Goal: Task Accomplishment & Management: Manage account settings

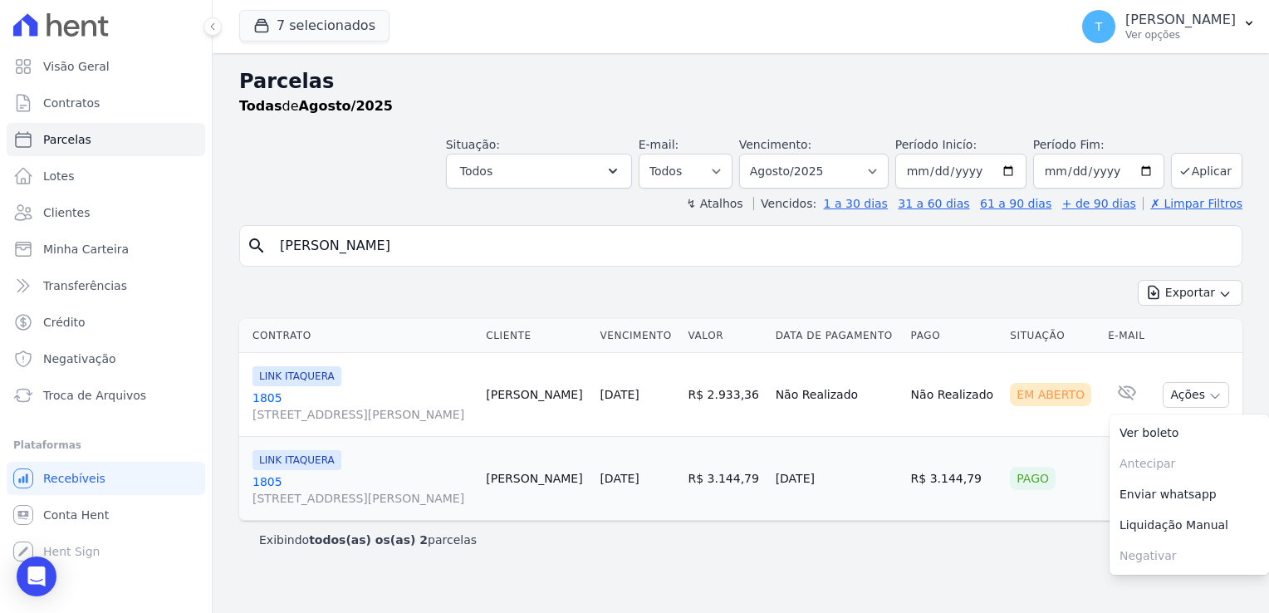
select select
click at [256, 23] on icon "button" at bounding box center [261, 25] width 17 height 17
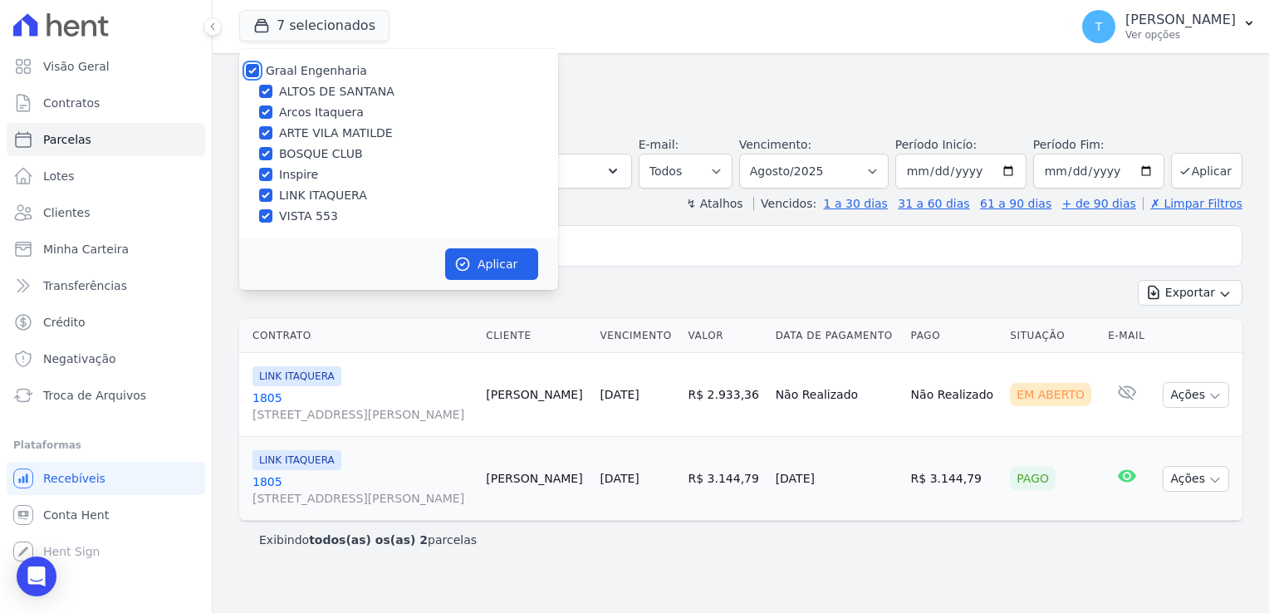
click at [257, 70] on input "Graal Engenharia" at bounding box center [252, 70] width 13 height 13
checkbox input "false"
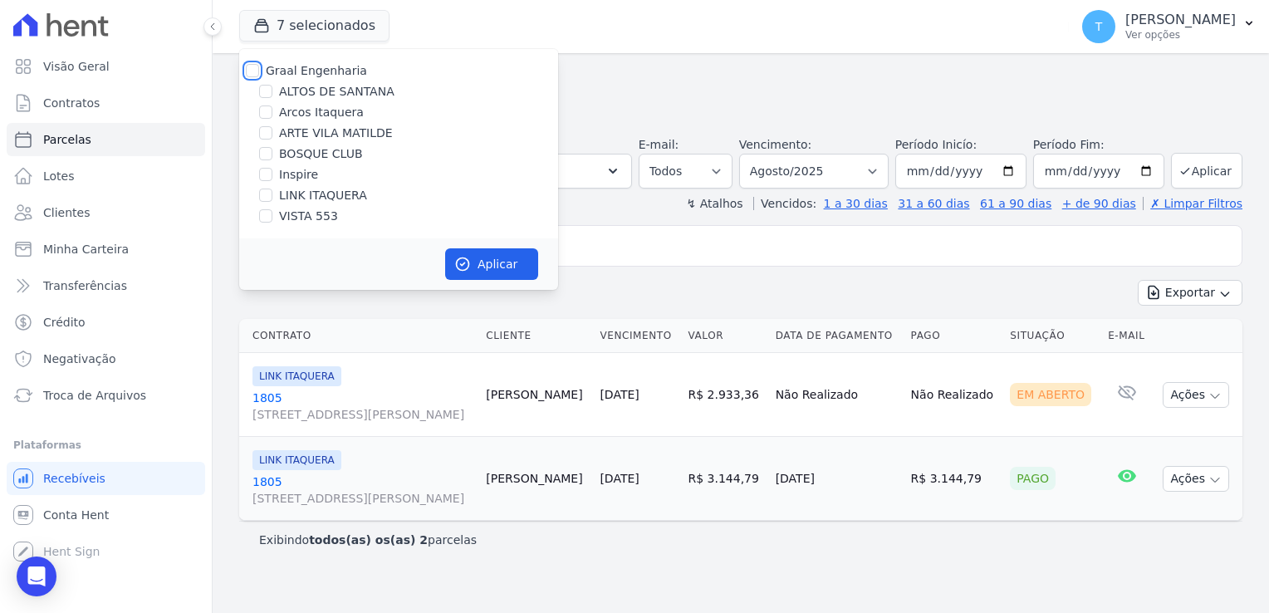
checkbox input "false"
click at [270, 135] on input "ARTE VILA MATILDE" at bounding box center [265, 132] width 13 height 13
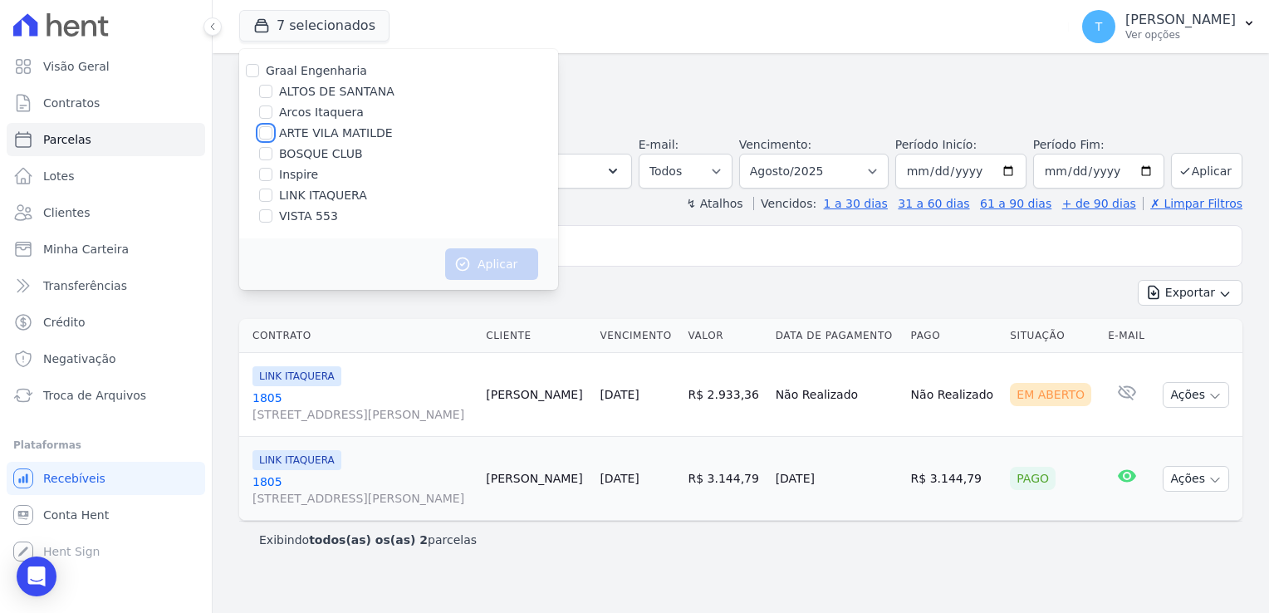
checkbox input "true"
click at [502, 257] on button "Aplicar" at bounding box center [491, 264] width 93 height 32
select select
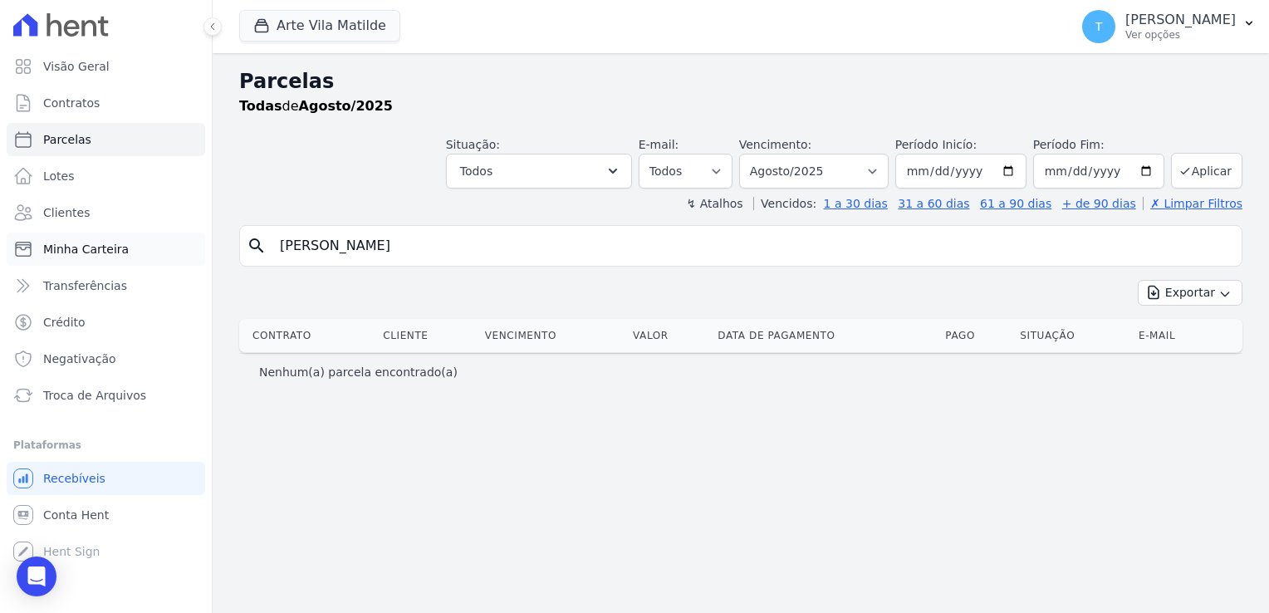
click at [115, 257] on span "Minha Carteira" at bounding box center [86, 249] width 86 height 17
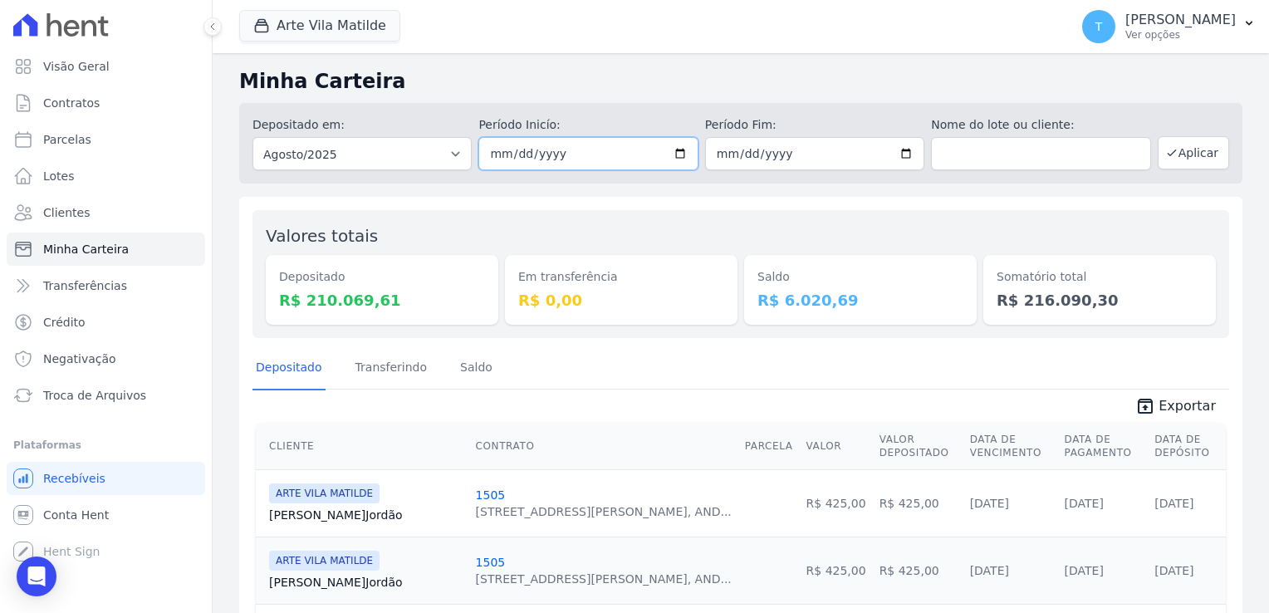
click at [678, 156] on input "2025-08-01" at bounding box center [587, 153] width 219 height 33
type input "[DATE]"
click at [902, 149] on input "2025-08-31" at bounding box center [814, 153] width 219 height 33
type input "[DATE]"
click at [1193, 151] on button "Aplicar" at bounding box center [1193, 152] width 71 height 33
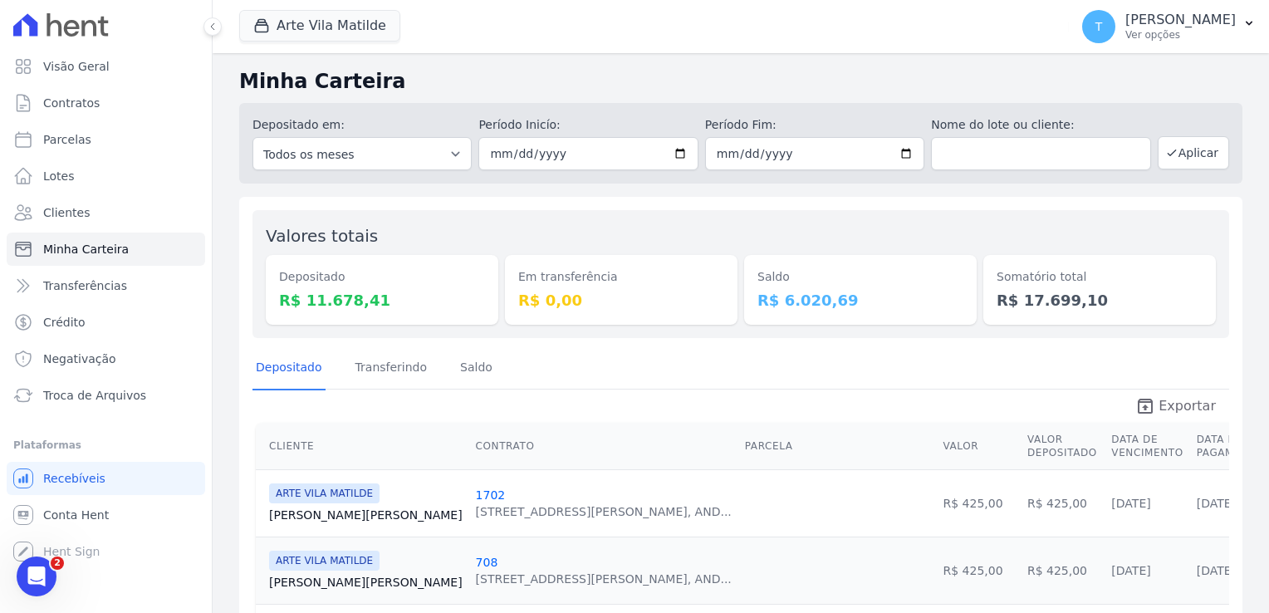
click at [1149, 399] on icon "unarchive" at bounding box center [1145, 406] width 20 height 20
click at [280, 25] on button "Arte Vila Matilde" at bounding box center [319, 26] width 161 height 32
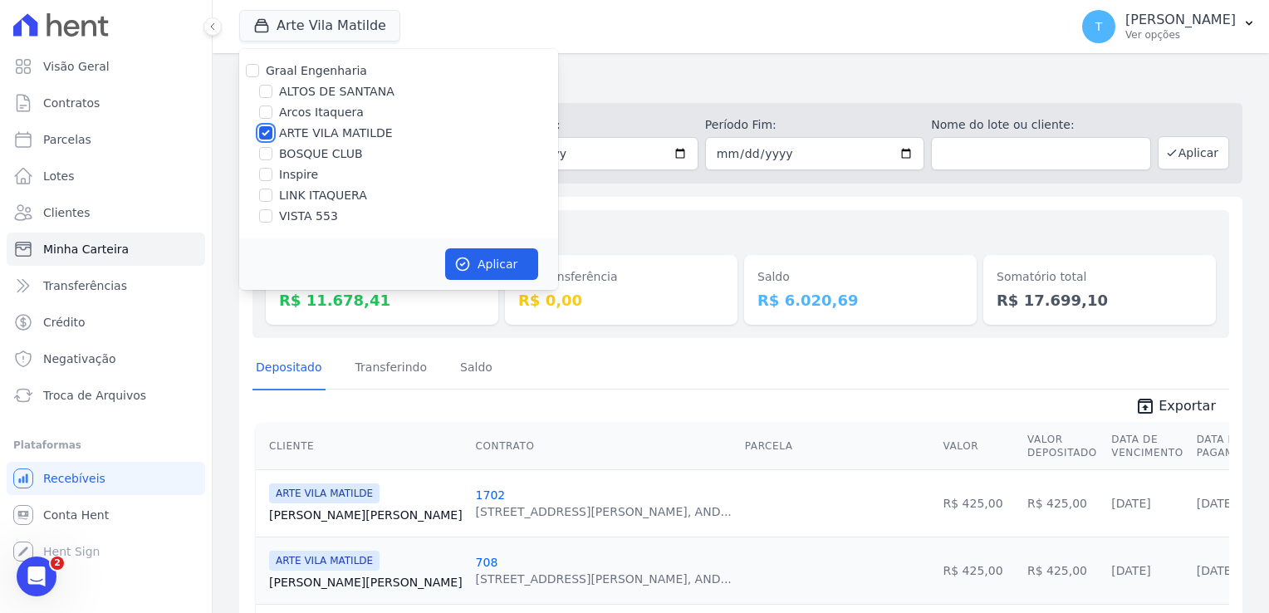
click at [263, 128] on input "ARTE VILA MATILDE" at bounding box center [265, 132] width 13 height 13
checkbox input "false"
click at [262, 92] on input "ALTOS DE SANTANA" at bounding box center [265, 91] width 13 height 13
checkbox input "true"
click at [485, 264] on button "Aplicar" at bounding box center [491, 264] width 93 height 32
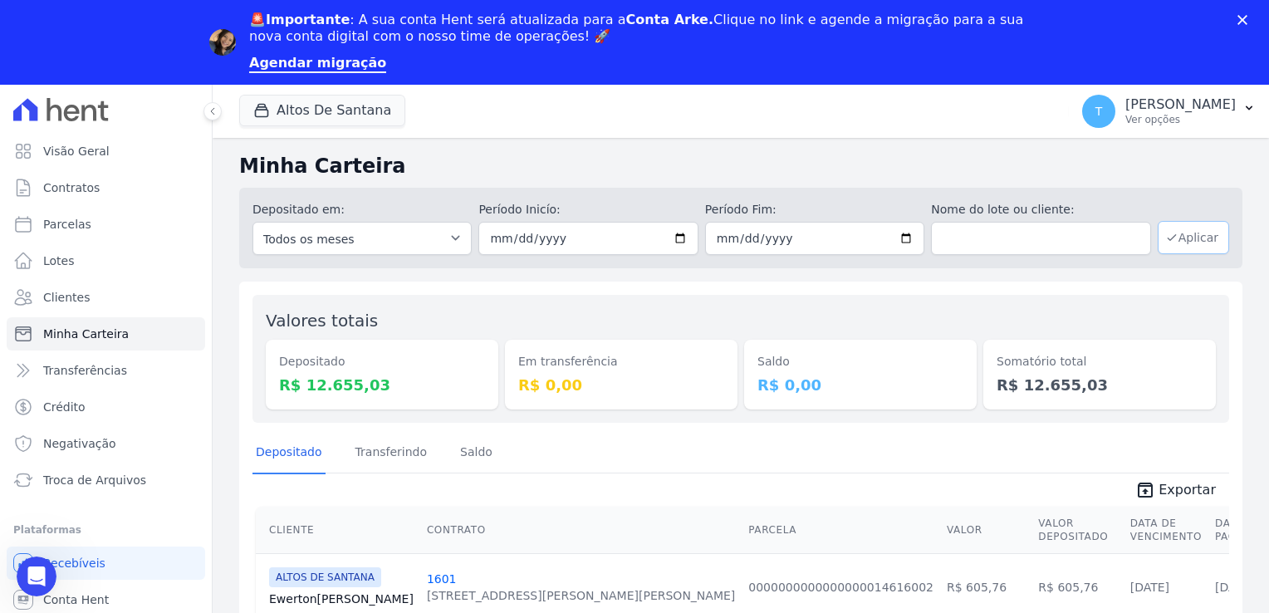
click at [1187, 236] on button "Aplicar" at bounding box center [1193, 237] width 71 height 33
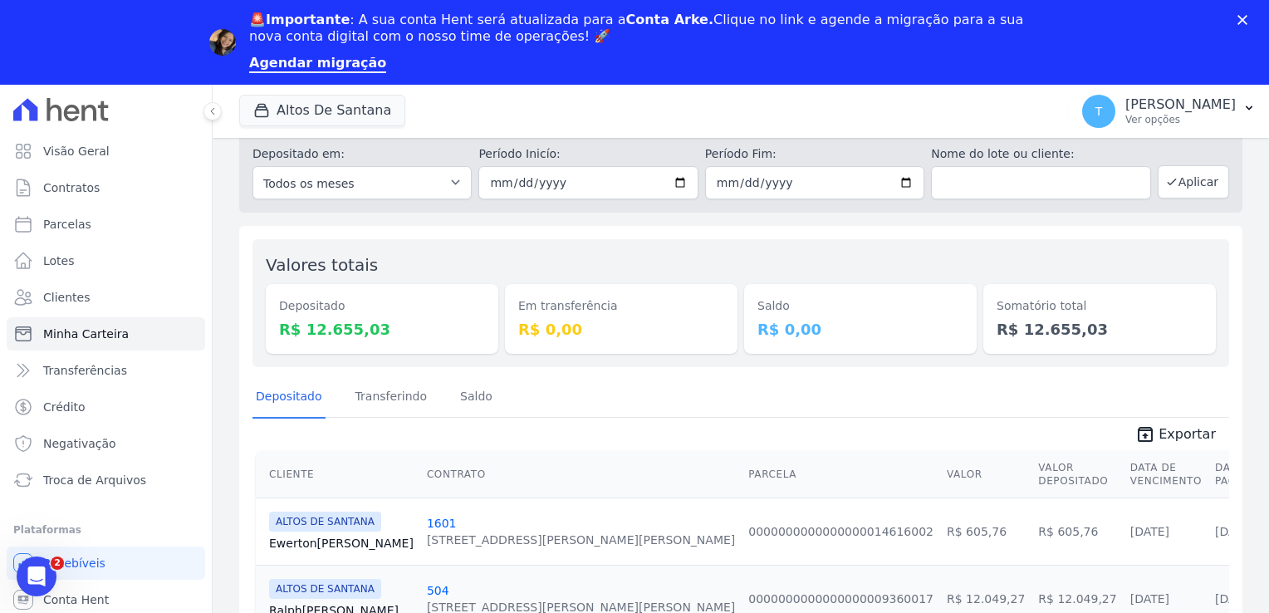
scroll to position [56, 0]
click at [1167, 438] on span "Exportar" at bounding box center [1187, 434] width 57 height 20
drag, startPoint x: 776, startPoint y: 101, endPoint x: 786, endPoint y: 105, distance: 10.5
click at [776, 101] on div "Altos De Santana Graal Engenharia ALTOS DE SANTANA Arcos Itaquera ARTE VILA MAT…" at bounding box center [650, 111] width 823 height 55
click at [1241, 15] on icon "Fechar" at bounding box center [1242, 20] width 10 height 10
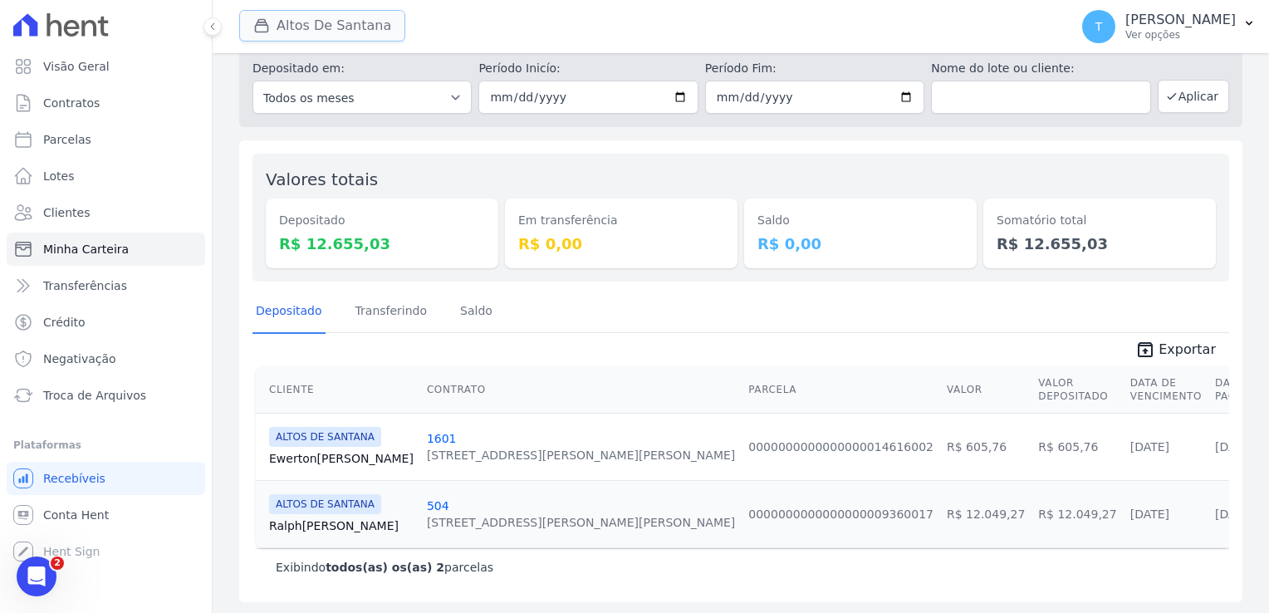
click at [312, 38] on button "Altos De Santana" at bounding box center [322, 26] width 166 height 32
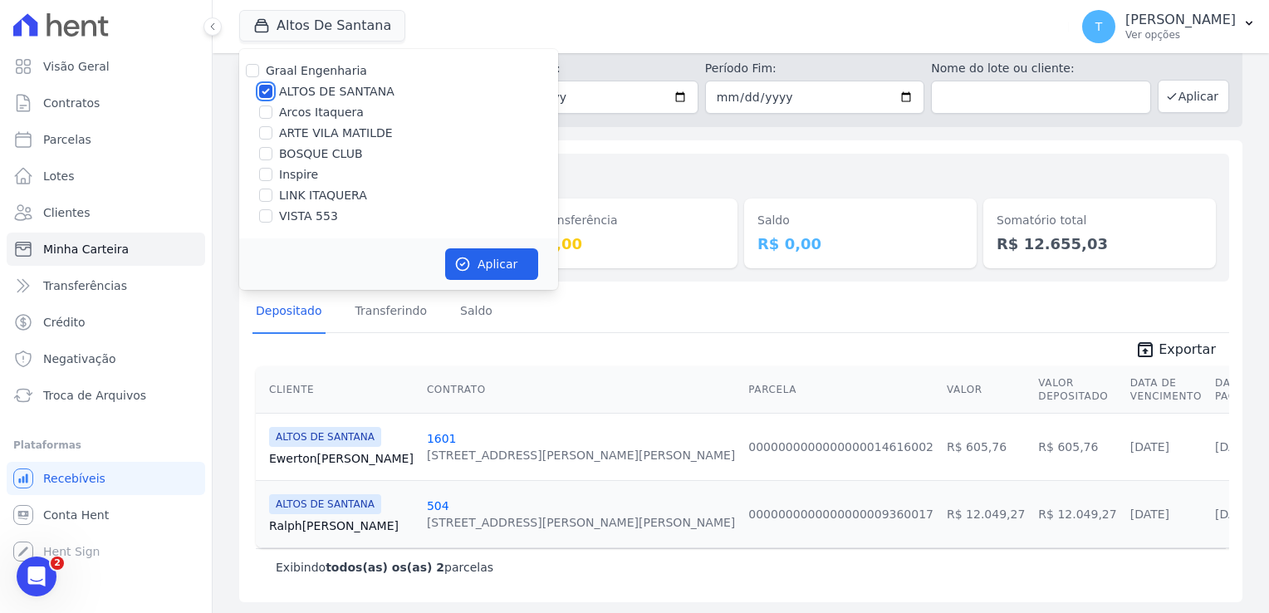
click at [265, 87] on input "ALTOS DE SANTANA" at bounding box center [265, 91] width 13 height 13
checkbox input "false"
click at [269, 147] on input "BOSQUE CLUB" at bounding box center [265, 153] width 13 height 13
checkbox input "true"
click at [486, 267] on button "Aplicar" at bounding box center [491, 264] width 93 height 32
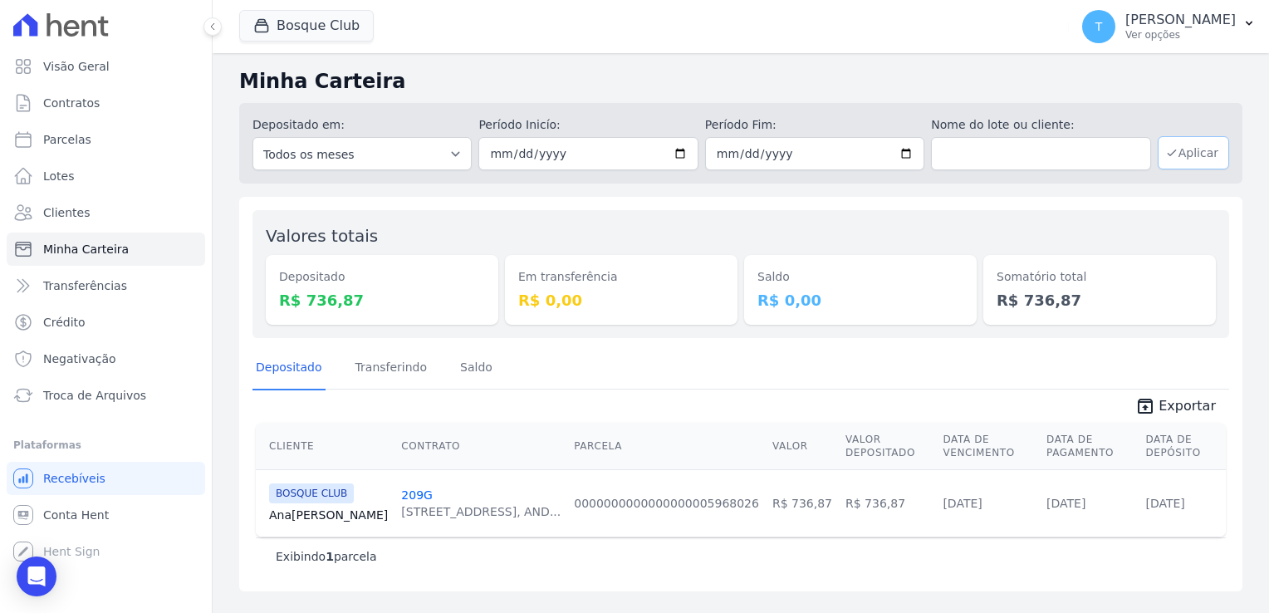
click at [1189, 153] on button "Aplicar" at bounding box center [1193, 152] width 71 height 33
click at [1155, 400] on icon "unarchive" at bounding box center [1145, 406] width 20 height 20
click at [433, 89] on h2 "Minha Carteira" at bounding box center [740, 81] width 1003 height 30
click at [311, 27] on button "Bosque Club" at bounding box center [306, 26] width 135 height 32
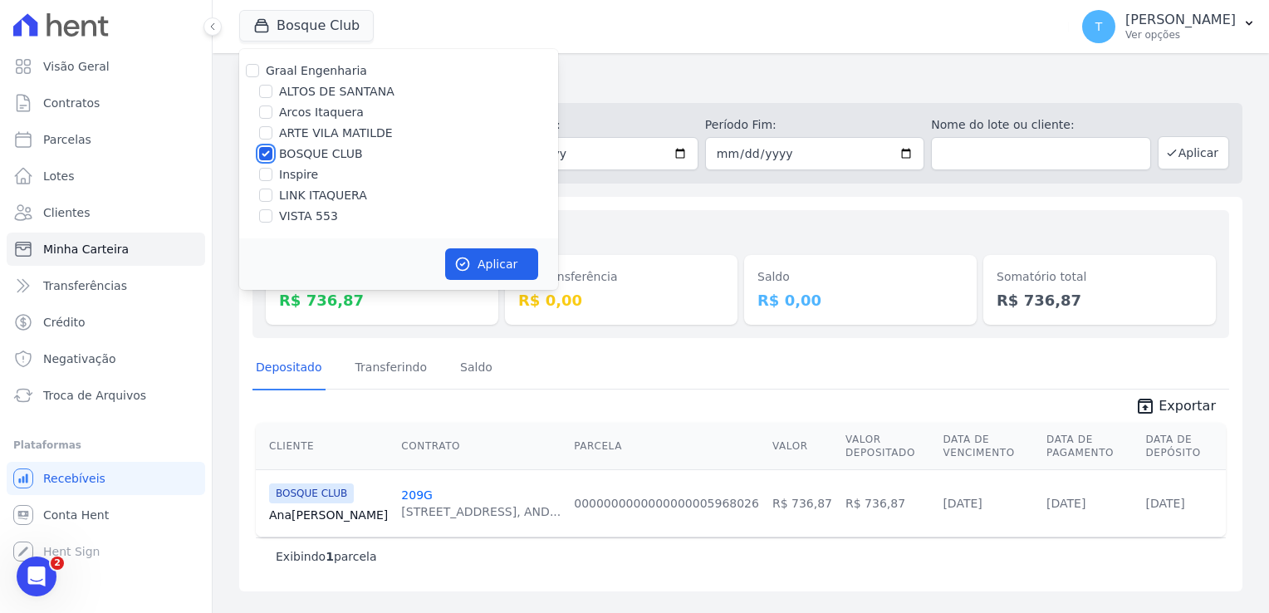
click at [266, 152] on input "BOSQUE CLUB" at bounding box center [265, 153] width 13 height 13
checkbox input "false"
click at [271, 213] on input "VISTA 553" at bounding box center [265, 215] width 13 height 13
checkbox input "true"
click at [488, 264] on button "Aplicar" at bounding box center [491, 264] width 93 height 32
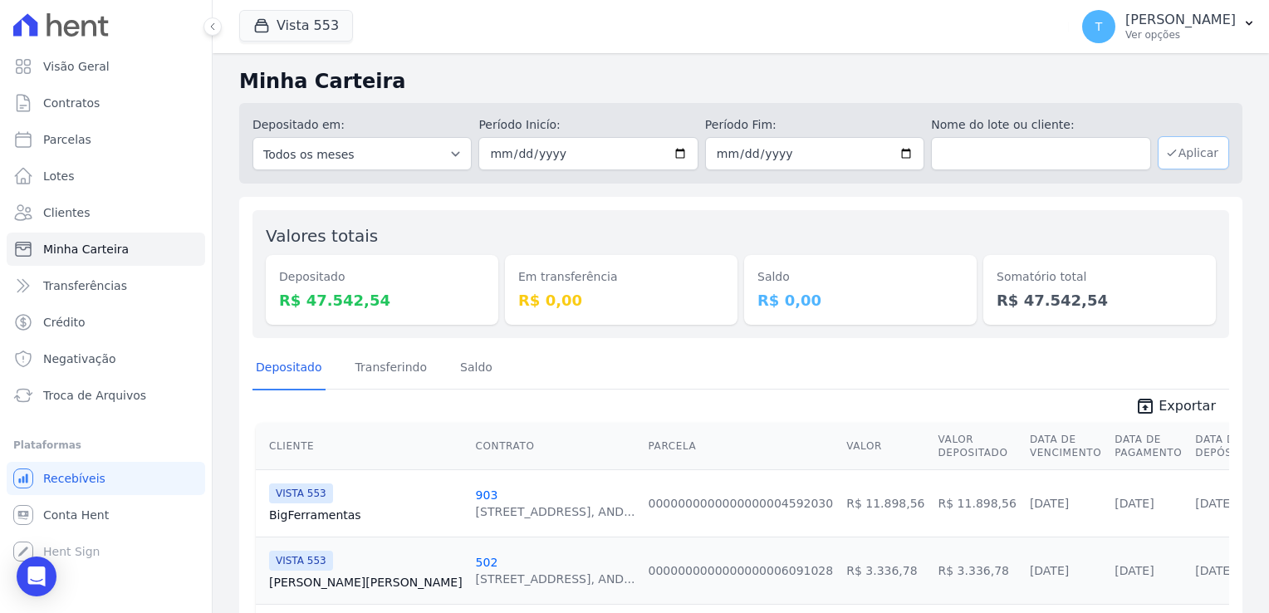
click at [1194, 151] on button "Aplicar" at bounding box center [1193, 152] width 71 height 33
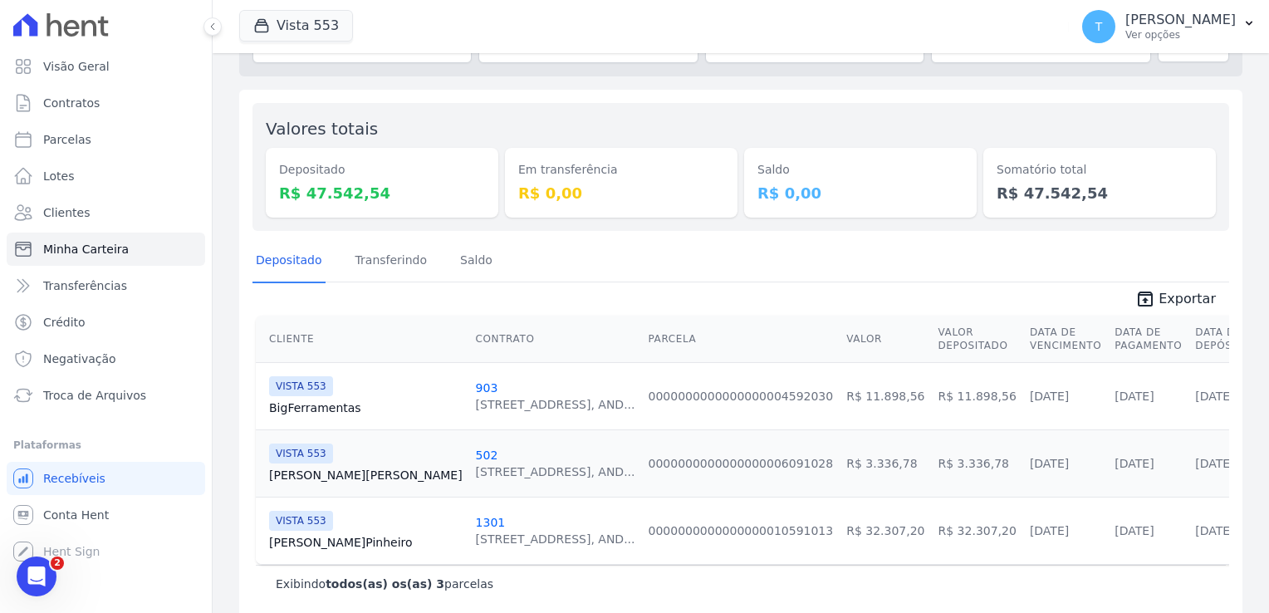
scroll to position [124, 0]
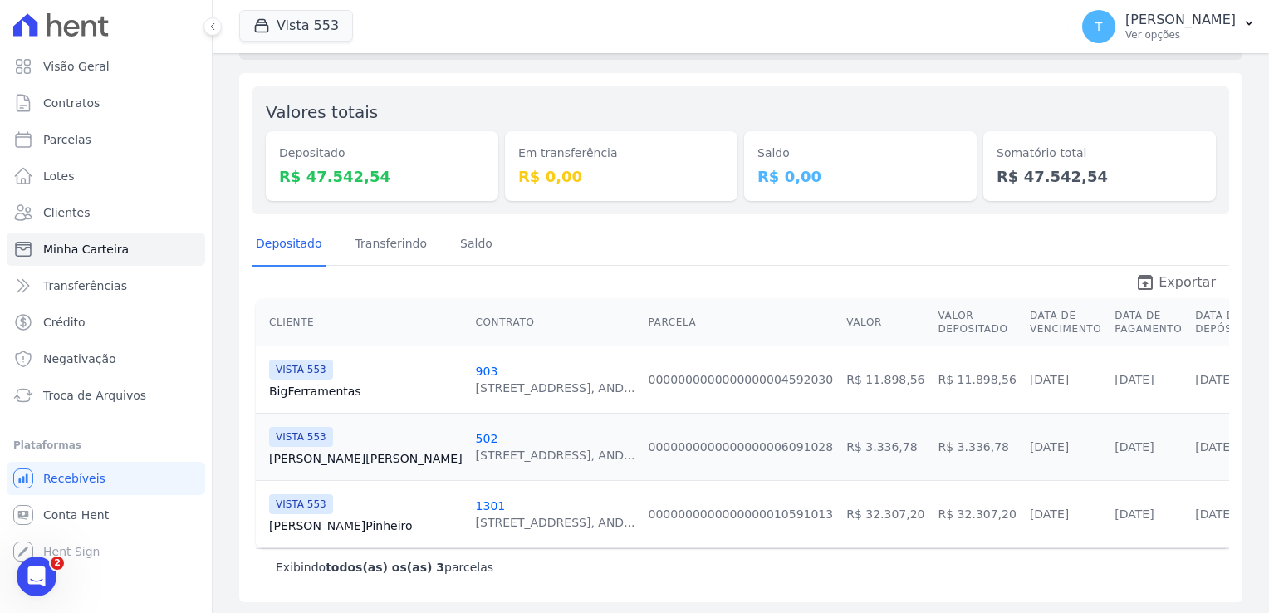
click at [1159, 274] on span "Exportar" at bounding box center [1187, 282] width 57 height 20
click at [777, 66] on div "Minha Carteira Depositado em: Todos os meses Julho/2017 Agosto/2017 Setembro/20…" at bounding box center [741, 272] width 1056 height 686
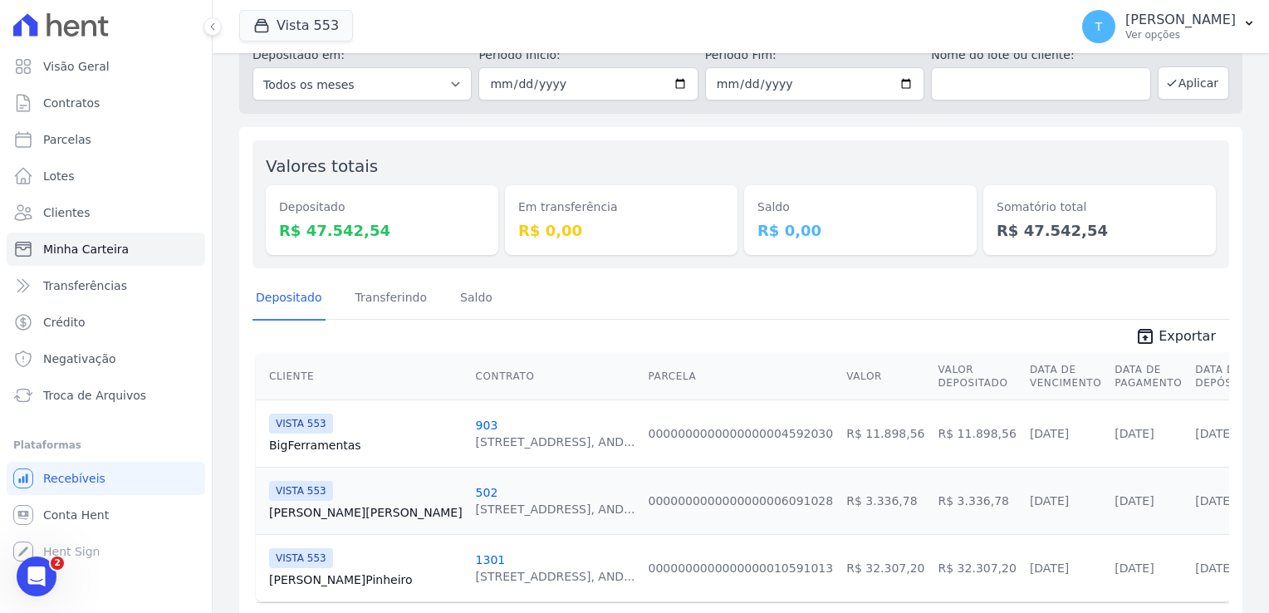
scroll to position [0, 0]
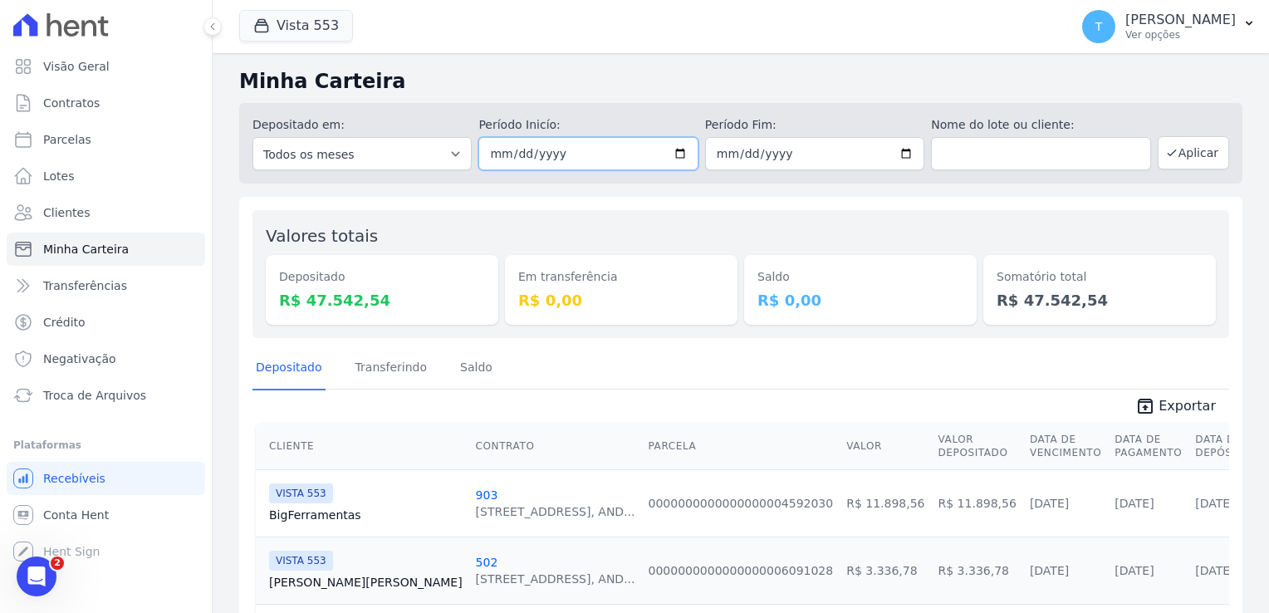
click at [679, 155] on input "[DATE]" at bounding box center [587, 153] width 219 height 33
type input "[DATE]"
click at [1193, 158] on button "Aplicar" at bounding box center [1193, 152] width 71 height 33
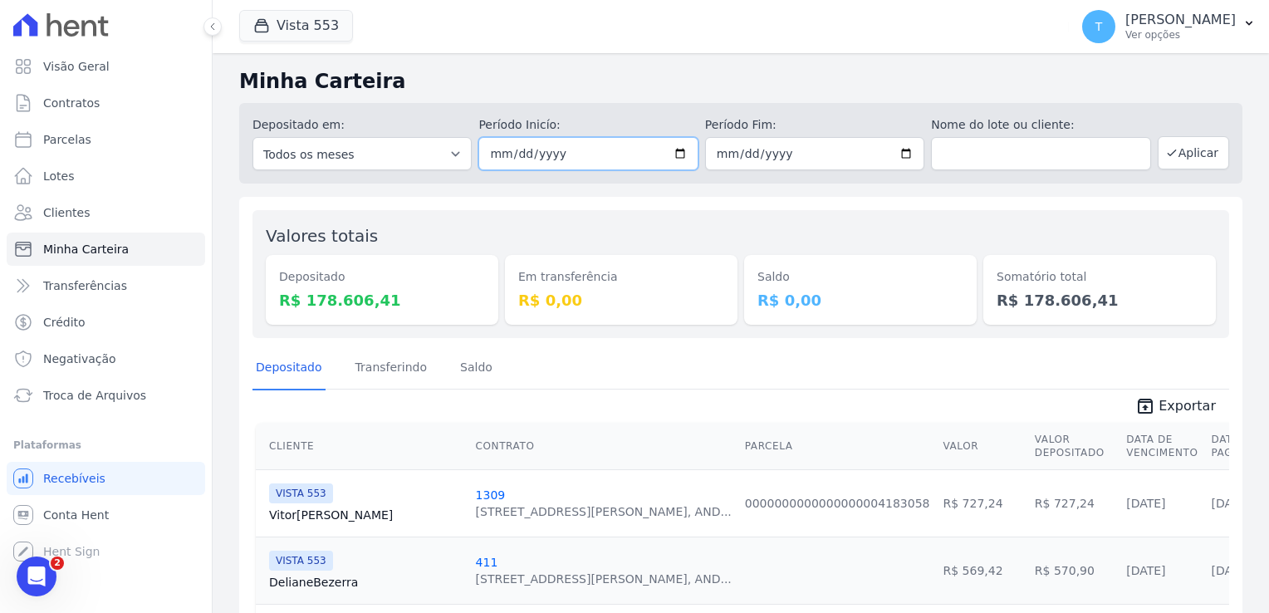
click at [670, 161] on input "2025-08-01" at bounding box center [587, 153] width 219 height 33
click at [674, 153] on input "2025-08-01" at bounding box center [587, 153] width 219 height 33
type input "[DATE]"
click at [904, 154] on input "2025-08-19" at bounding box center [814, 153] width 219 height 33
type input "[DATE]"
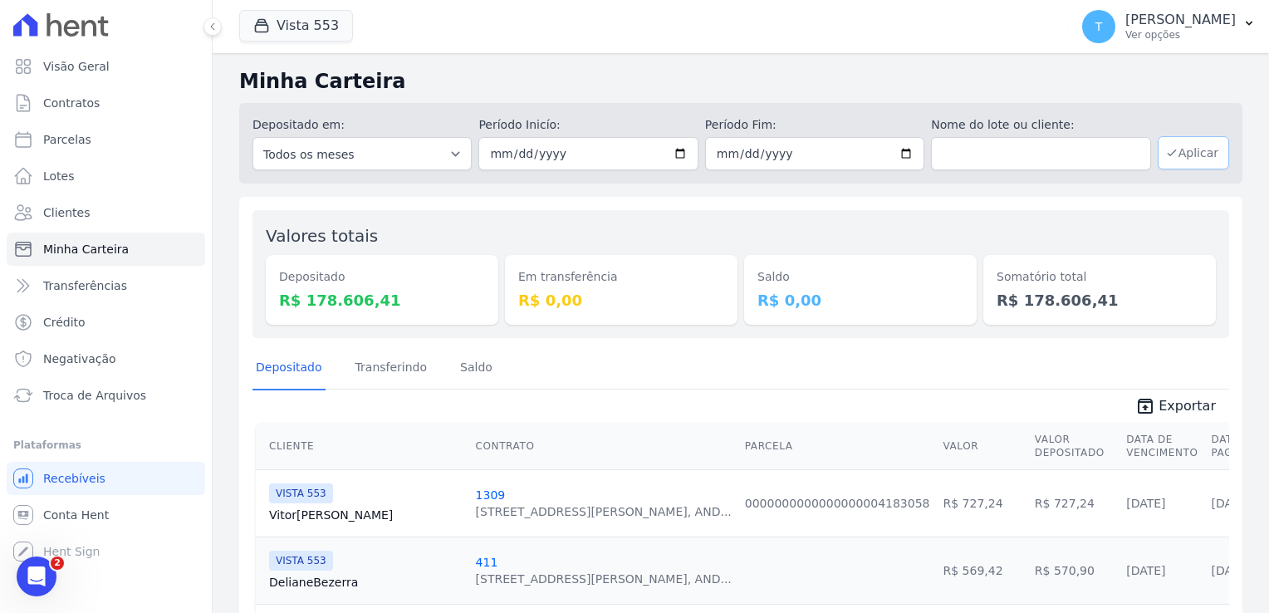
click at [1183, 154] on button "Aplicar" at bounding box center [1193, 152] width 71 height 33
click at [666, 149] on input "[DATE]" at bounding box center [587, 153] width 219 height 33
click at [674, 151] on input "[DATE]" at bounding box center [587, 153] width 219 height 33
type input "[DATE]"
click at [909, 154] on input "[DATE]" at bounding box center [814, 153] width 219 height 33
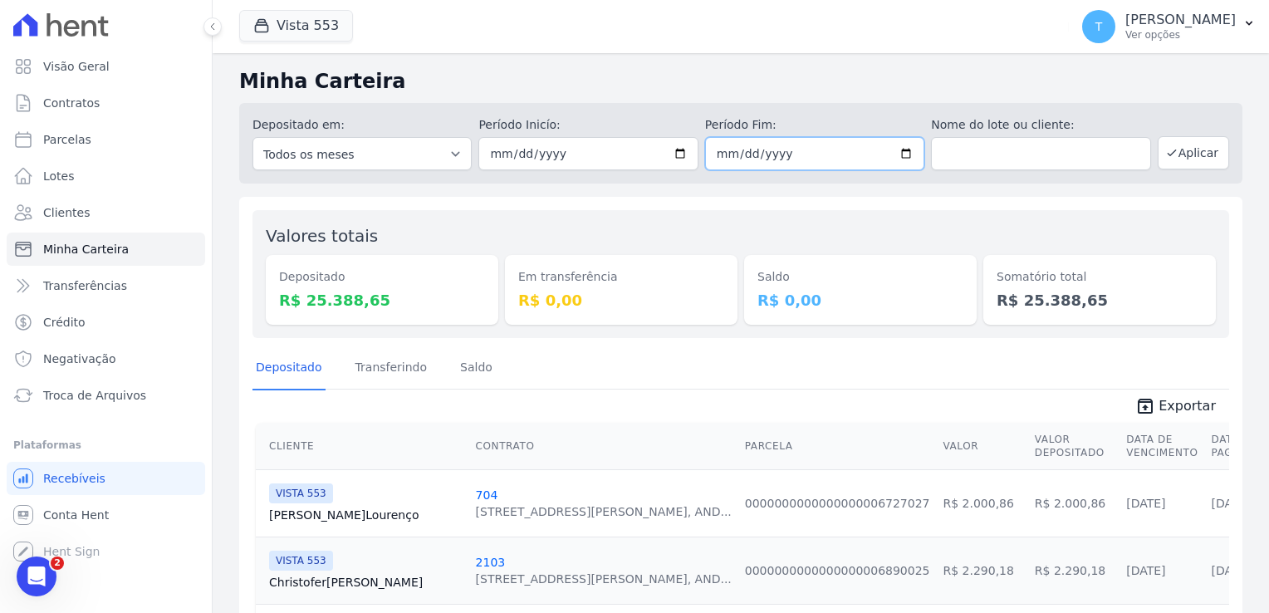
click at [906, 155] on input "[DATE]" at bounding box center [814, 153] width 219 height 33
type input "2025-08-15"
click at [1188, 154] on button "Aplicar" at bounding box center [1193, 152] width 71 height 33
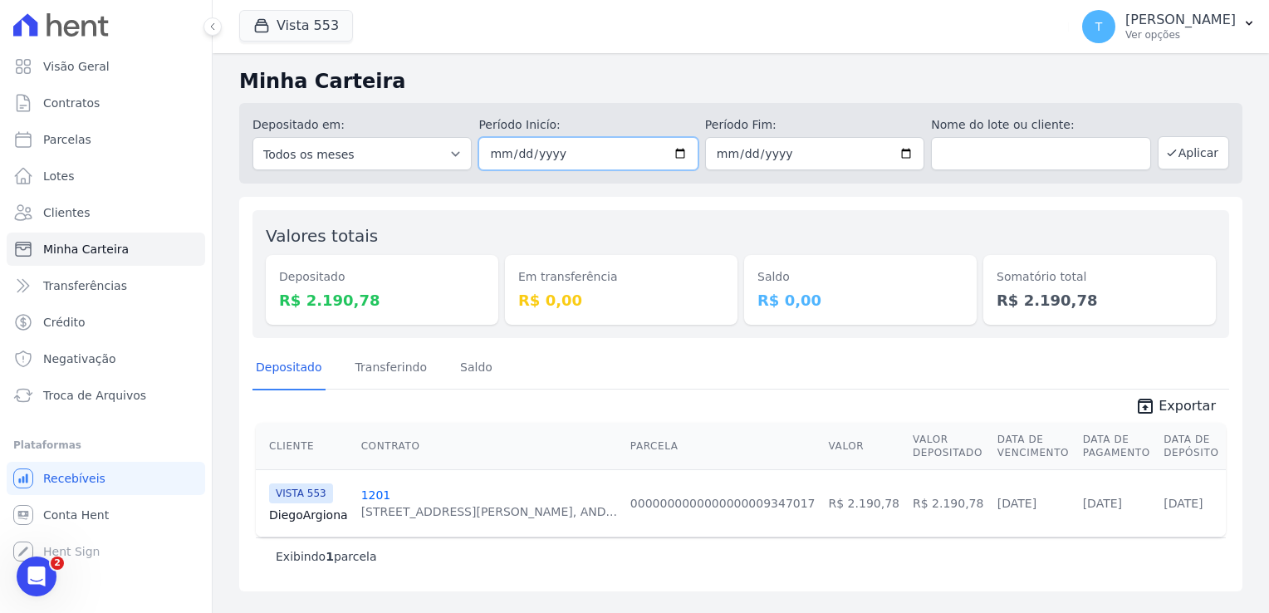
click at [686, 154] on input "2025-08-15" at bounding box center [587, 153] width 219 height 33
type input "[DATE]"
click at [904, 153] on input "2025-08-15" at bounding box center [814, 153] width 219 height 33
type input "[DATE]"
click at [1179, 158] on icon "button" at bounding box center [1171, 152] width 13 height 13
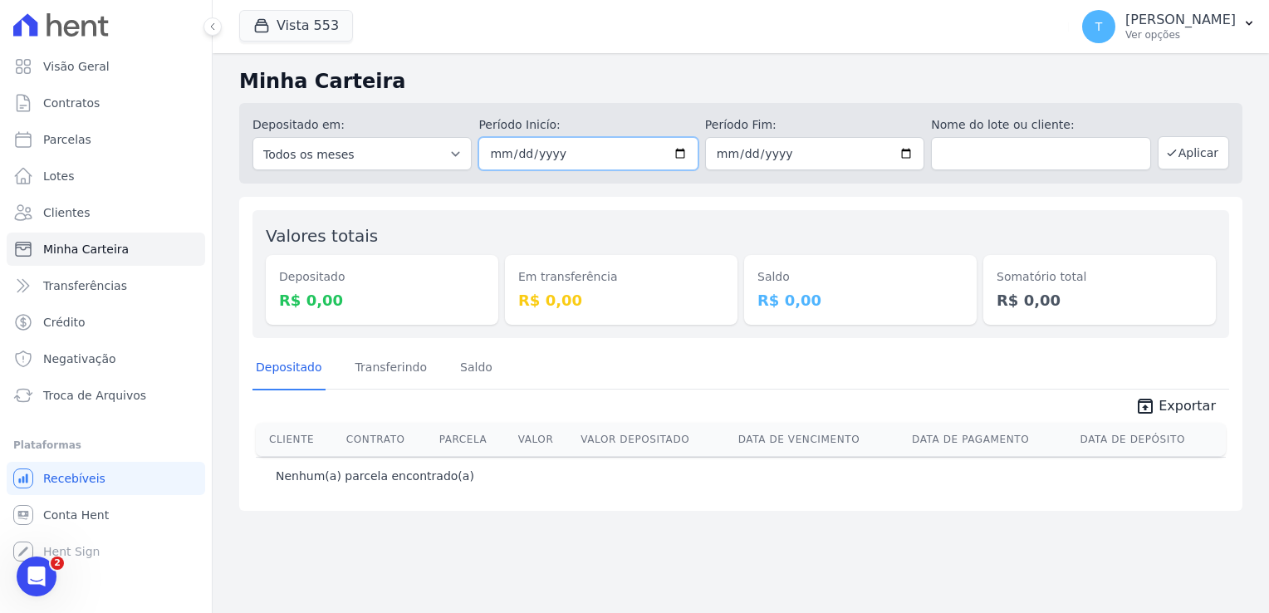
click at [682, 157] on input "[DATE]" at bounding box center [587, 153] width 219 height 33
click at [684, 158] on input "[DATE]" at bounding box center [587, 153] width 219 height 33
type input "[DATE]"
click at [909, 152] on input "[DATE]" at bounding box center [814, 153] width 219 height 33
type input "[DATE]"
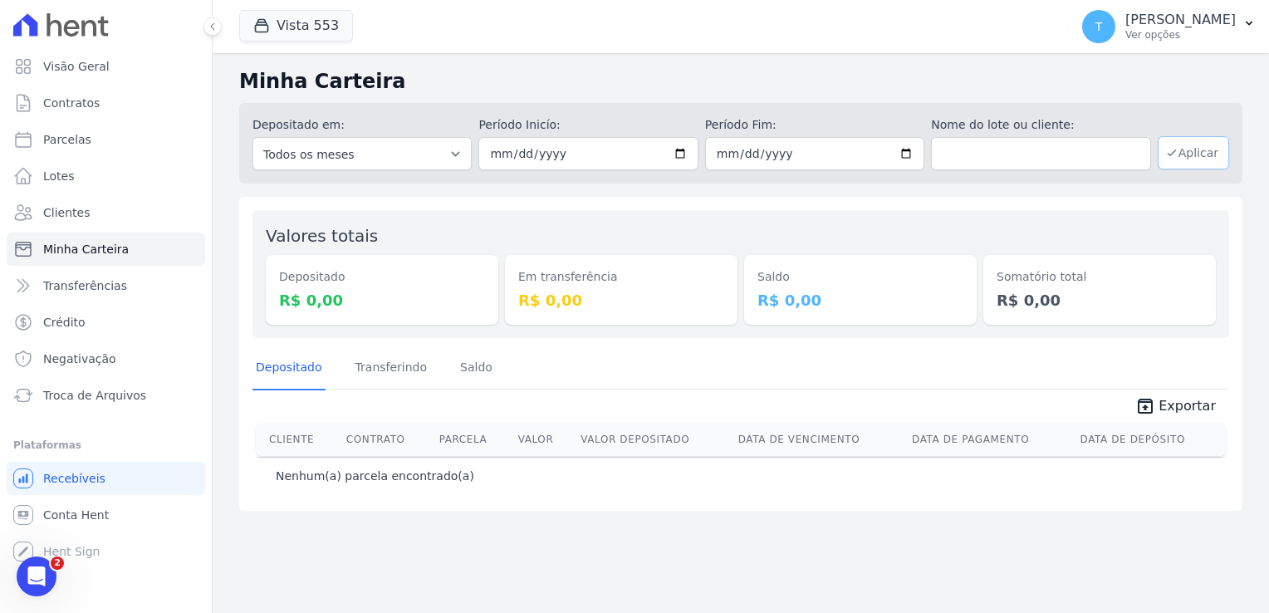
click at [1188, 159] on button "Aplicar" at bounding box center [1193, 152] width 71 height 33
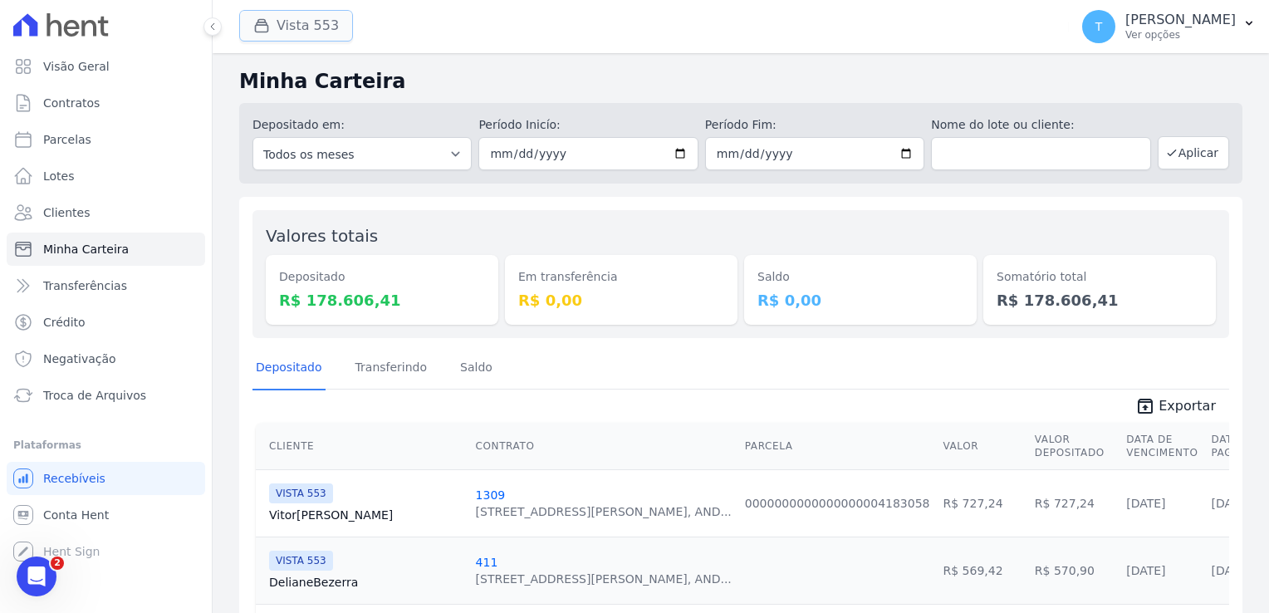
click at [302, 35] on button "Vista 553" at bounding box center [296, 26] width 114 height 32
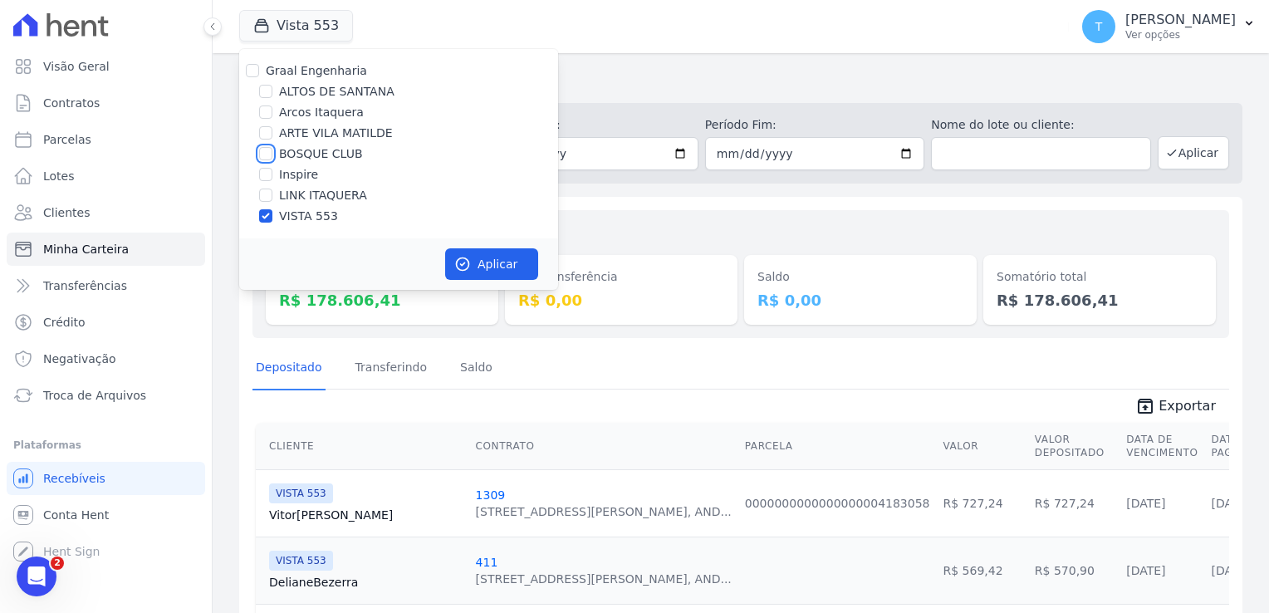
click at [262, 154] on input "BOSQUE CLUB" at bounding box center [265, 153] width 13 height 13
checkbox input "true"
click at [266, 213] on input "VISTA 553" at bounding box center [265, 215] width 13 height 13
checkbox input "false"
click at [497, 270] on button "Aplicar" at bounding box center [491, 264] width 93 height 32
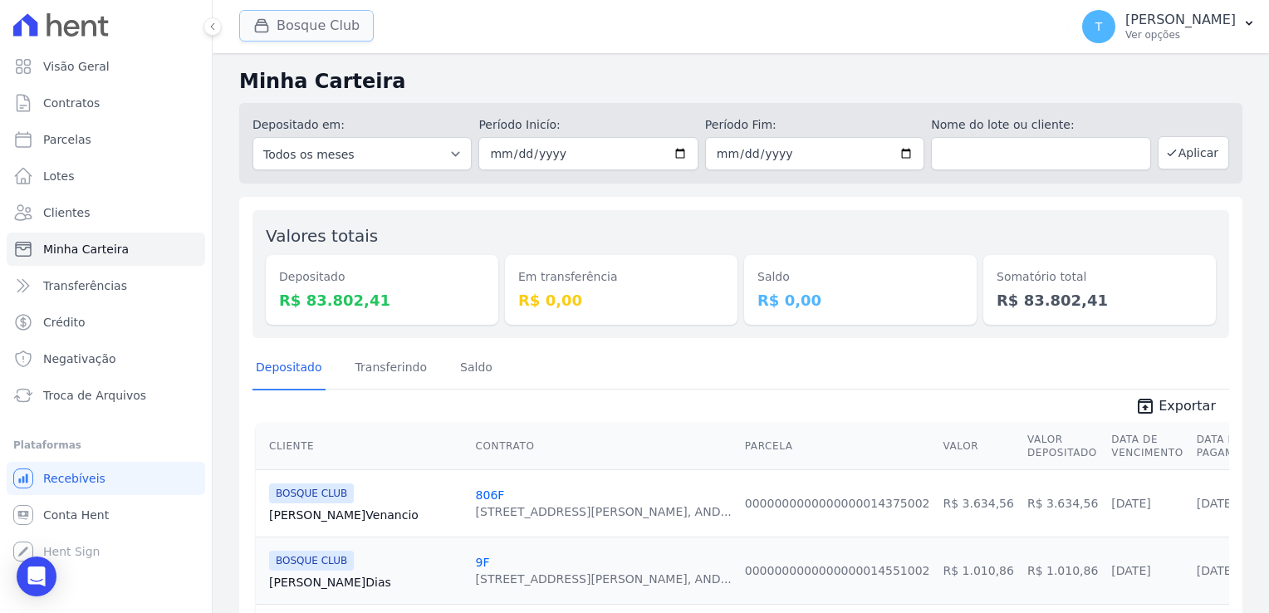
click at [307, 25] on button "Bosque Club" at bounding box center [306, 26] width 135 height 32
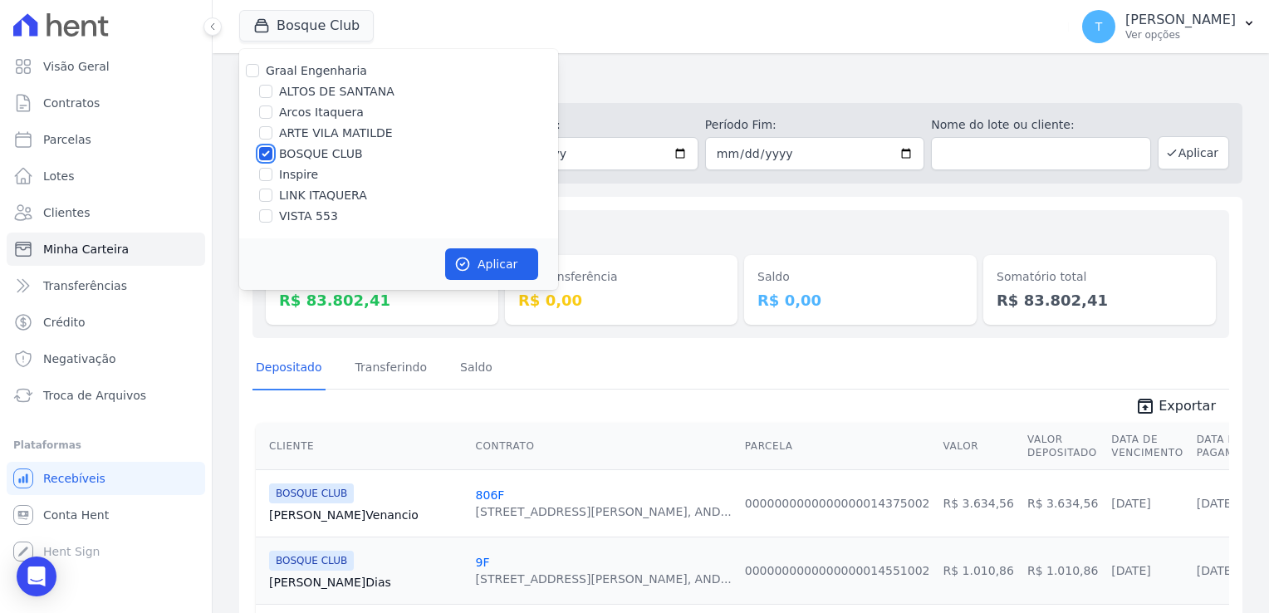
click at [264, 150] on input "BOSQUE CLUB" at bounding box center [265, 153] width 13 height 13
checkbox input "false"
click at [263, 91] on input "ALTOS DE SANTANA" at bounding box center [265, 91] width 13 height 13
checkbox input "true"
click at [480, 270] on button "Aplicar" at bounding box center [491, 264] width 93 height 32
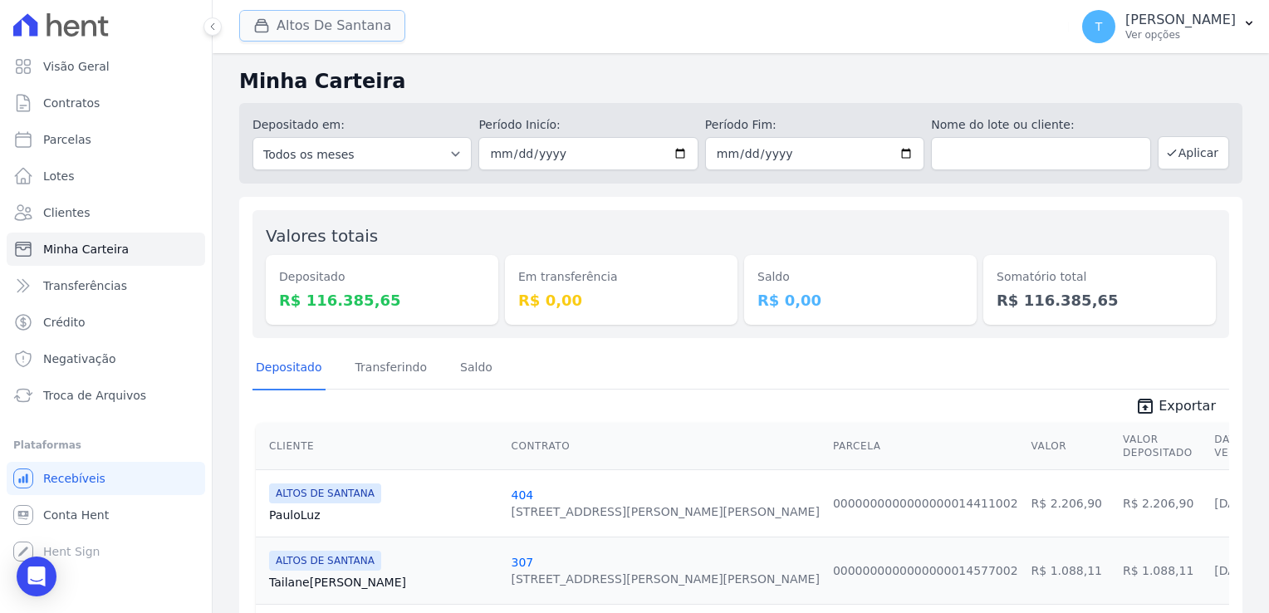
click at [331, 33] on button "Altos De Santana" at bounding box center [322, 26] width 166 height 32
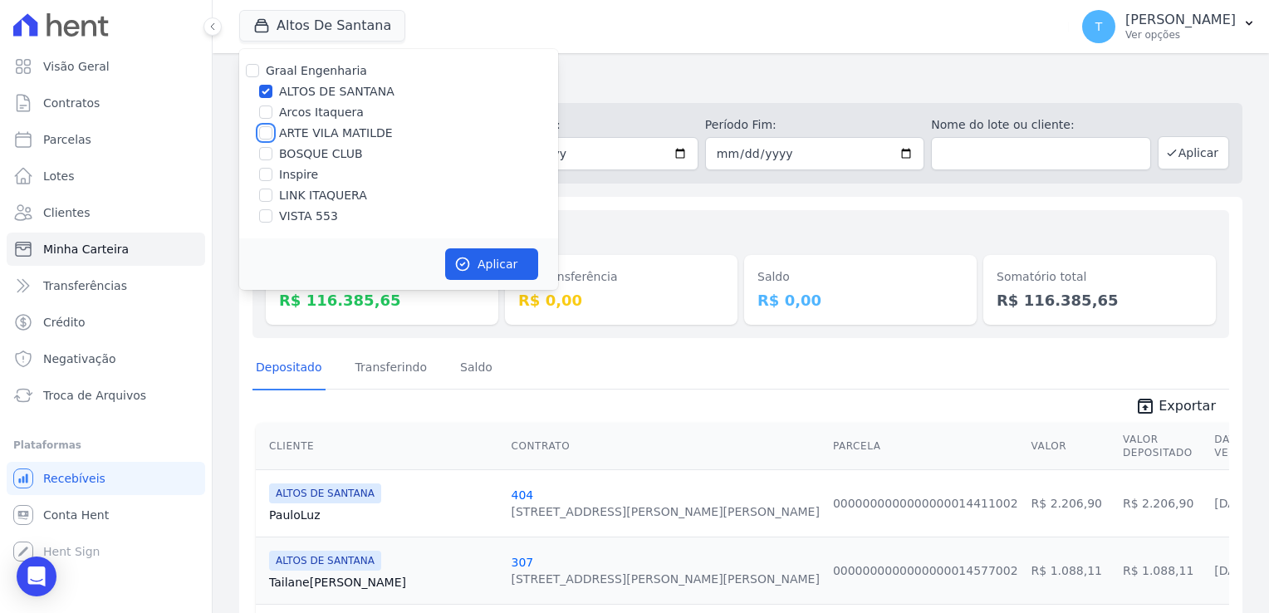
click at [267, 133] on input "ARTE VILA MATILDE" at bounding box center [265, 132] width 13 height 13
checkbox input "true"
click at [267, 90] on input "ALTOS DE SANTANA" at bounding box center [265, 91] width 13 height 13
checkbox input "false"
click at [472, 266] on button "Aplicar" at bounding box center [491, 264] width 93 height 32
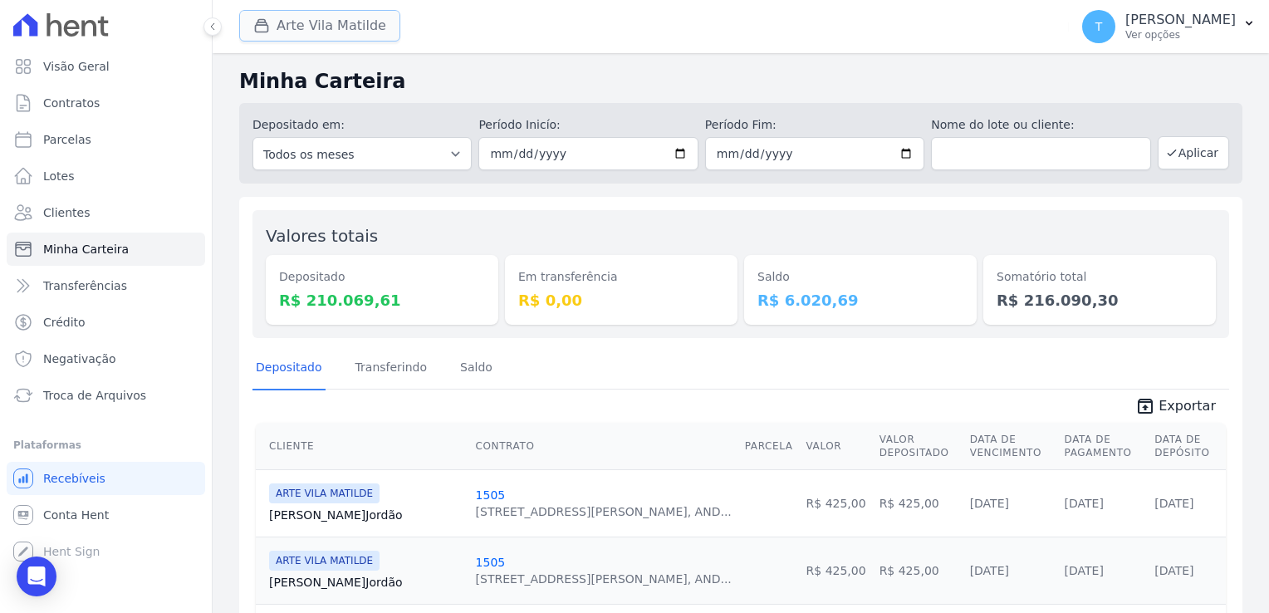
click at [306, 24] on button "Arte Vila Matilde" at bounding box center [319, 26] width 161 height 32
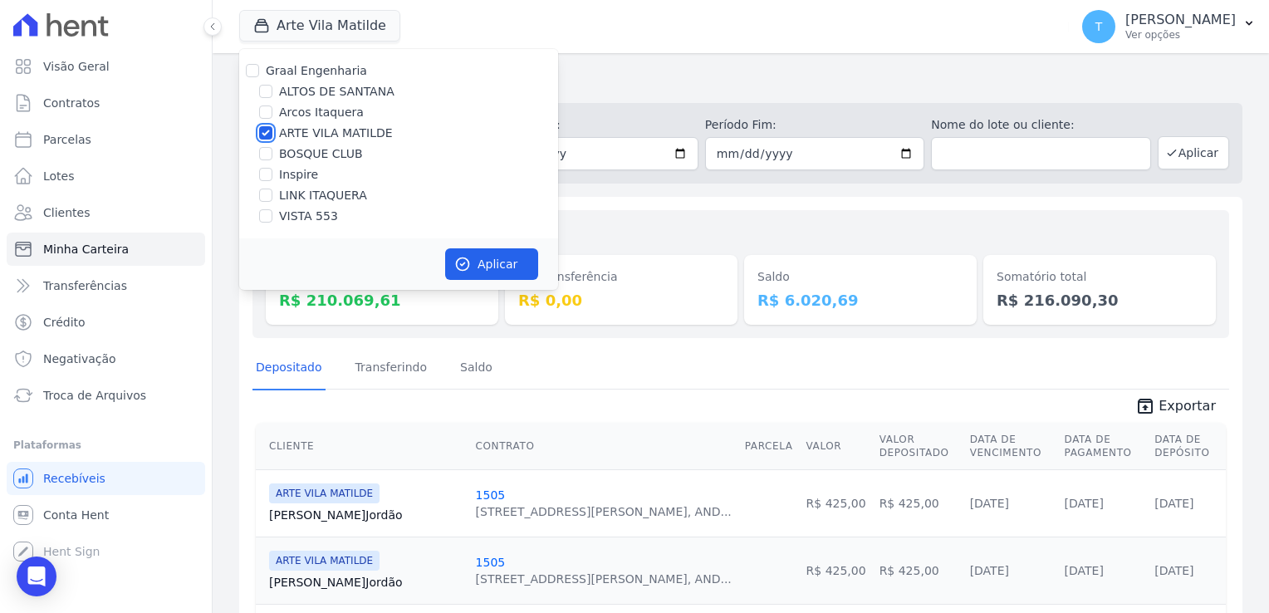
click at [266, 130] on input "ARTE VILA MATILDE" at bounding box center [265, 132] width 13 height 13
checkbox input "false"
click at [266, 193] on input "LINK ITAQUERA" at bounding box center [265, 195] width 13 height 13
checkbox input "true"
click at [465, 267] on icon "button" at bounding box center [462, 264] width 17 height 17
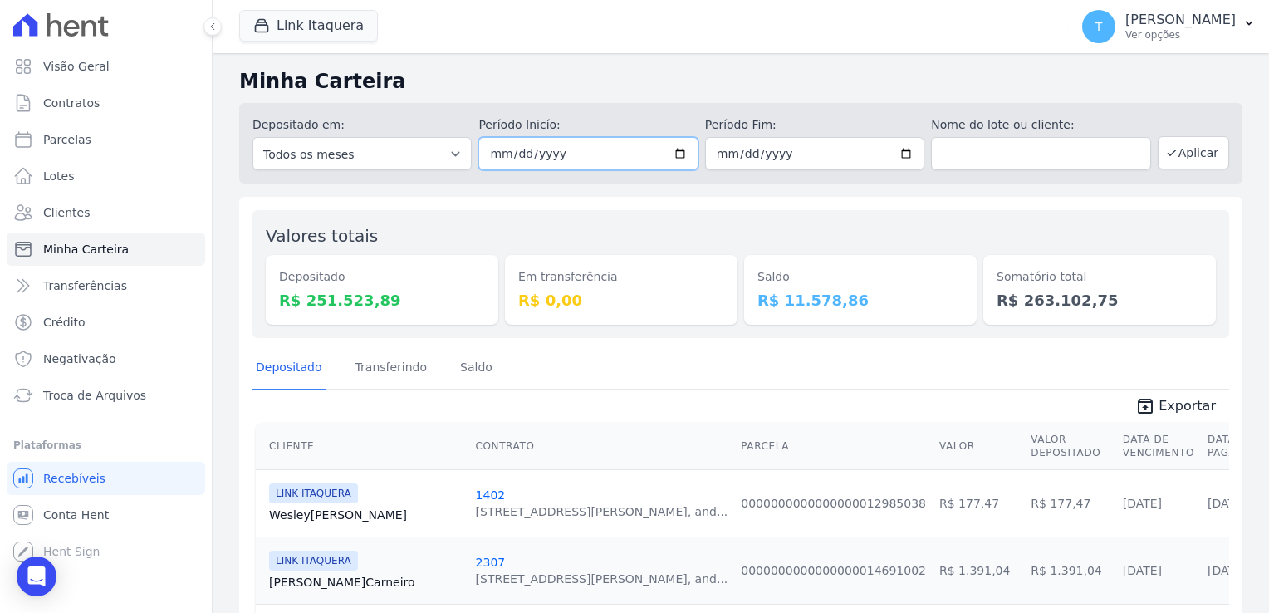
click at [679, 154] on input "[DATE]" at bounding box center [587, 153] width 219 height 33
type input "[DATE]"
click at [1183, 155] on button "Aplicar" at bounding box center [1193, 152] width 71 height 33
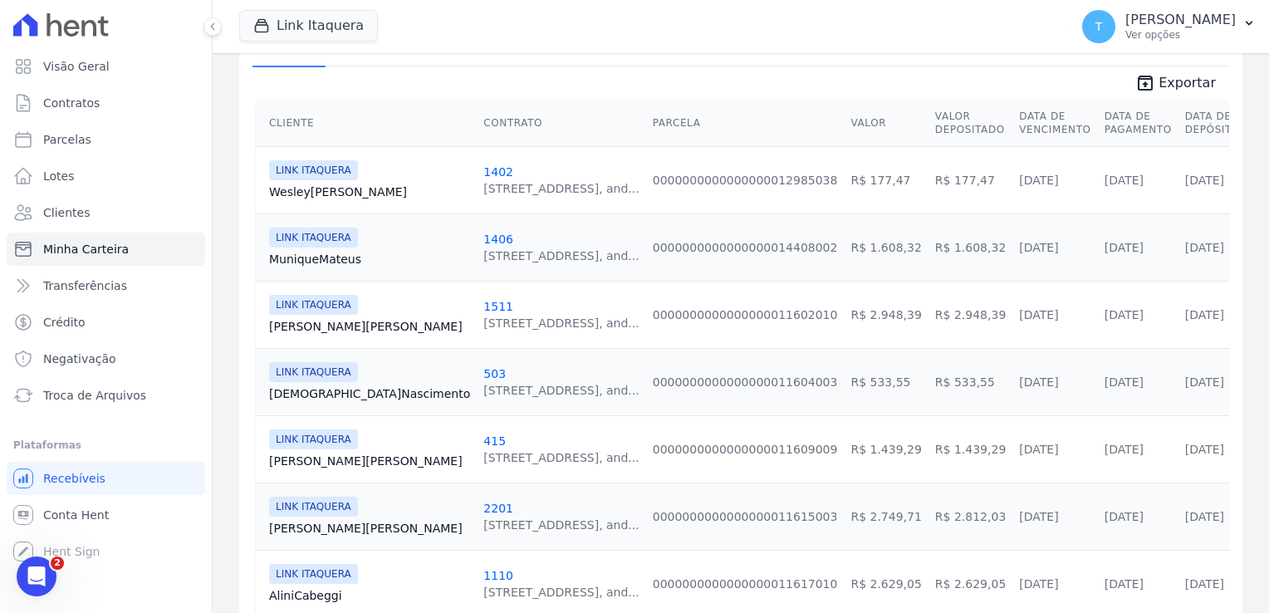
scroll to position [332, 0]
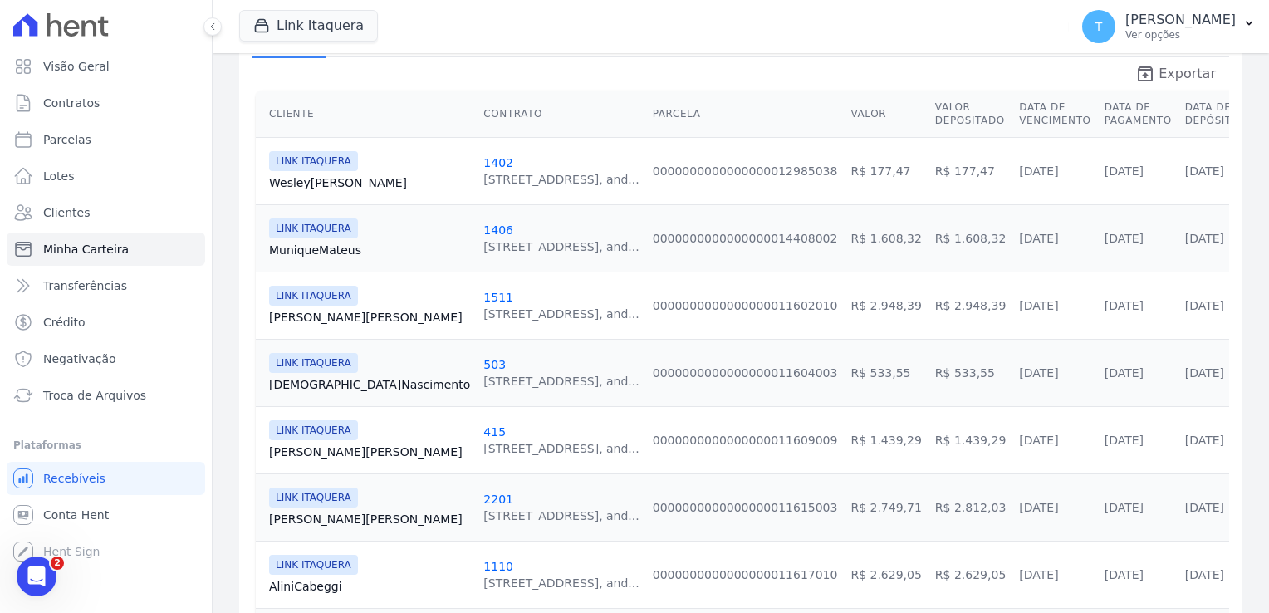
click at [1159, 71] on span "Exportar" at bounding box center [1187, 74] width 57 height 20
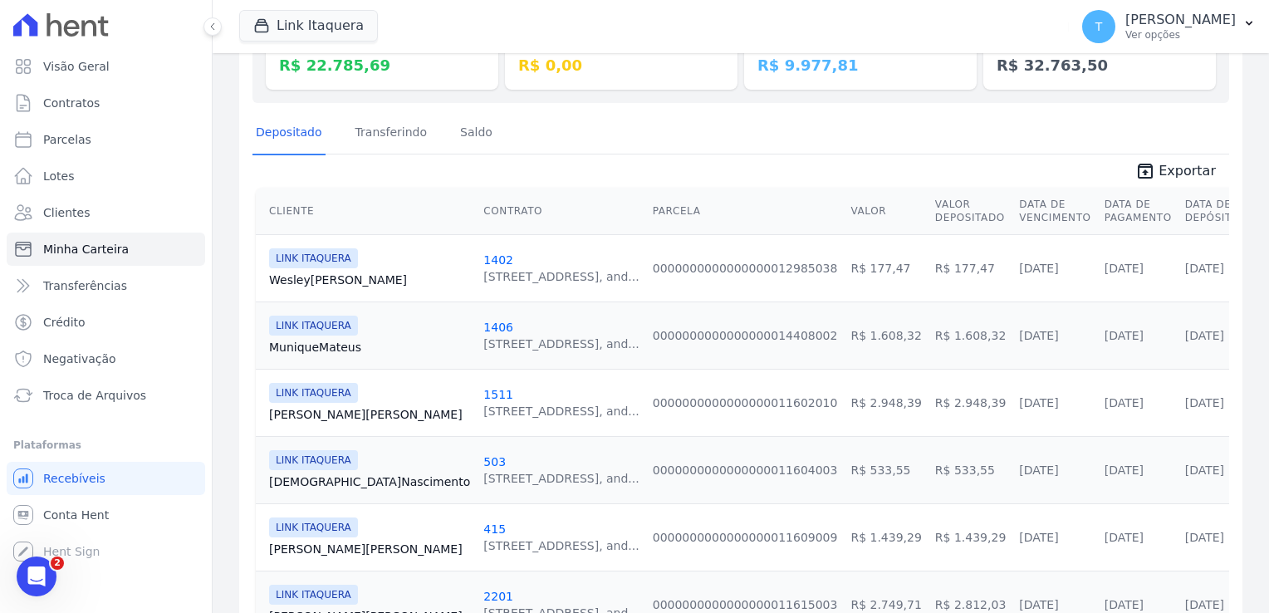
scroll to position [0, 0]
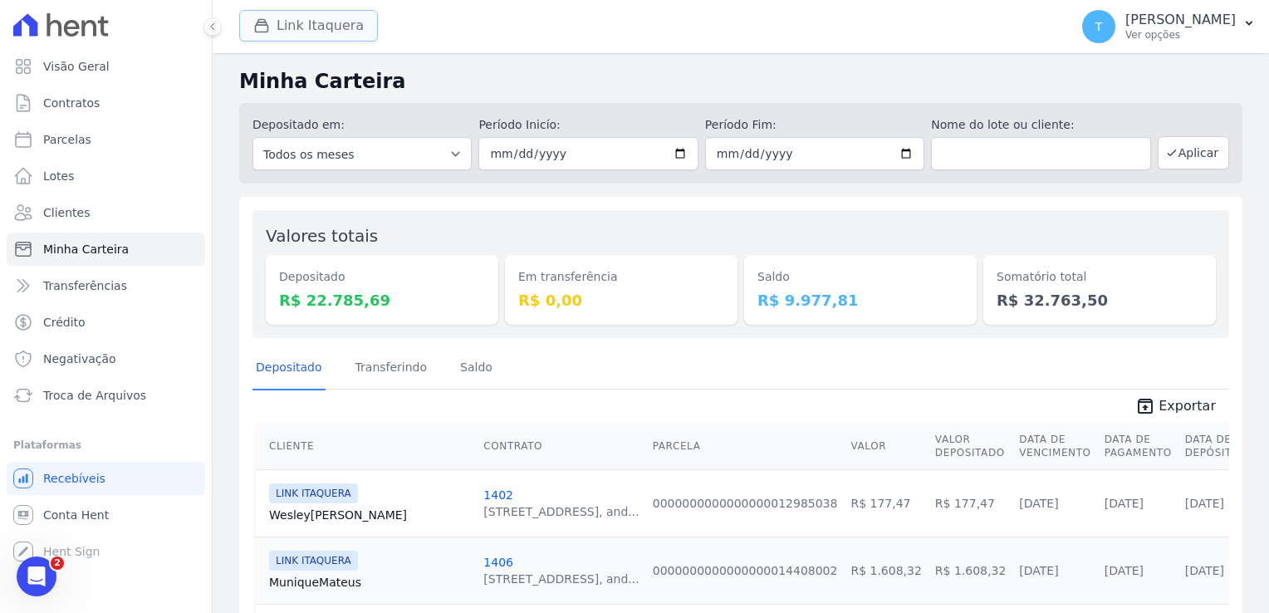
click at [310, 28] on button "Link Itaquera" at bounding box center [308, 26] width 139 height 32
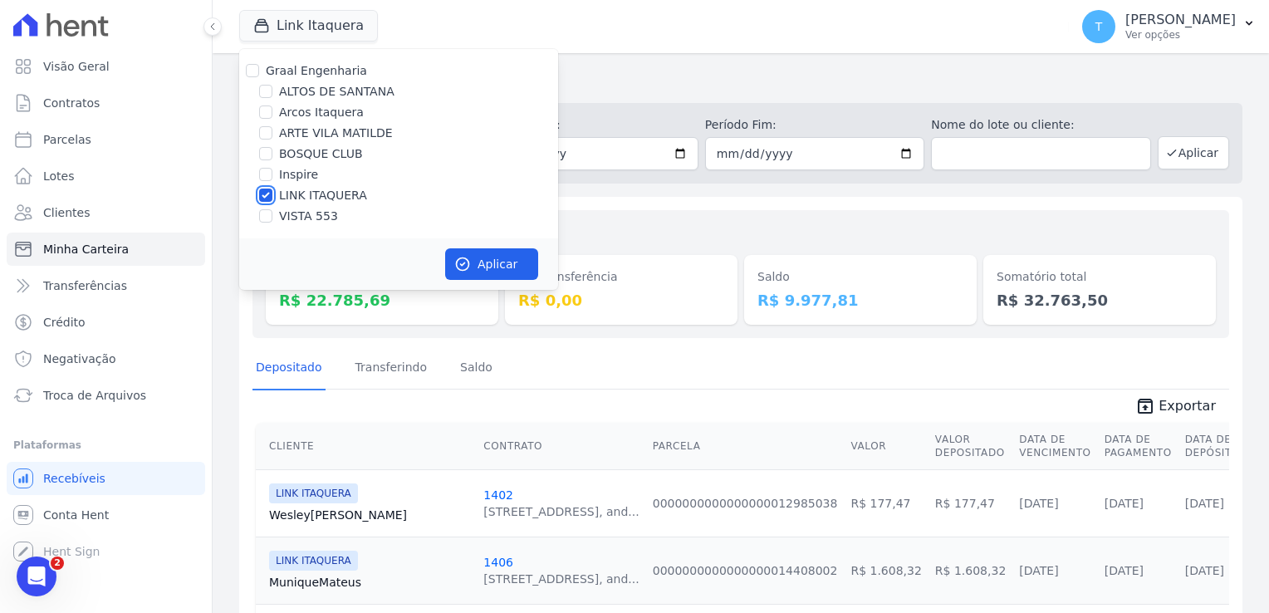
click at [261, 192] on input "LINK ITAQUERA" at bounding box center [265, 195] width 13 height 13
checkbox input "false"
click at [265, 180] on input "Inspire" at bounding box center [265, 174] width 13 height 13
checkbox input "true"
click at [465, 271] on icon "button" at bounding box center [462, 264] width 17 height 17
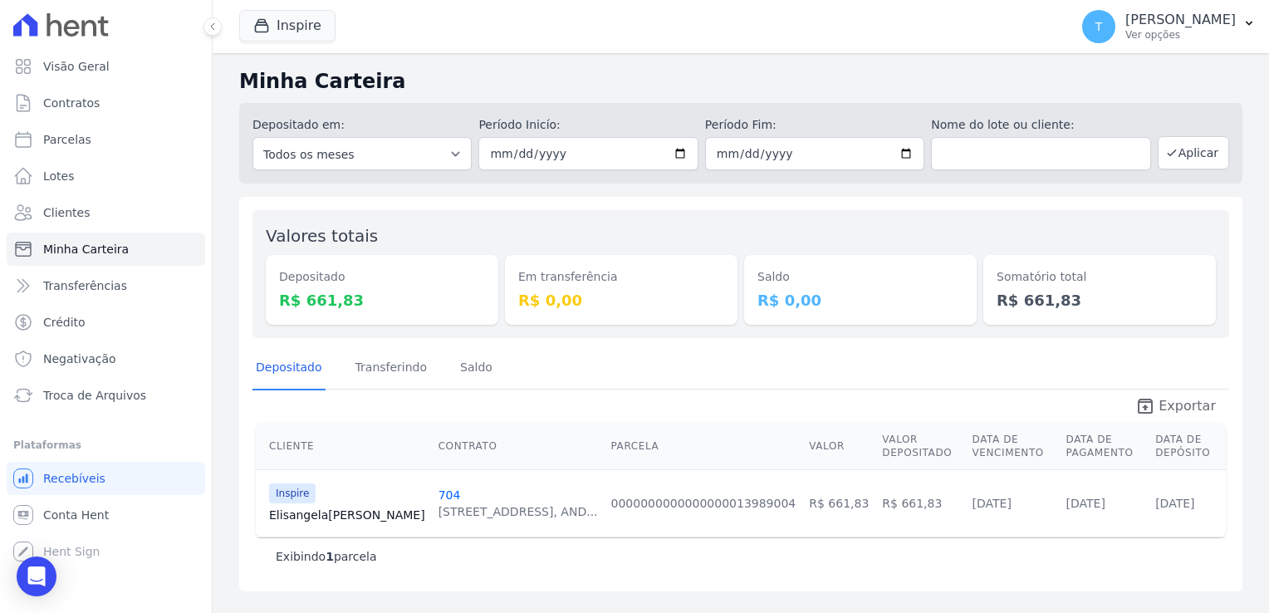
click at [1172, 405] on span "Exportar" at bounding box center [1187, 406] width 57 height 20
click at [656, 53] on div "Inspire Graal Engenharia [GEOGRAPHIC_DATA] Arcos Itaquera ARTE [GEOGRAPHIC_DATA…" at bounding box center [650, 26] width 823 height 55
click at [679, 147] on input "[DATE]" at bounding box center [587, 153] width 219 height 33
type input "[DATE]"
click at [1193, 159] on button "Aplicar" at bounding box center [1193, 152] width 71 height 33
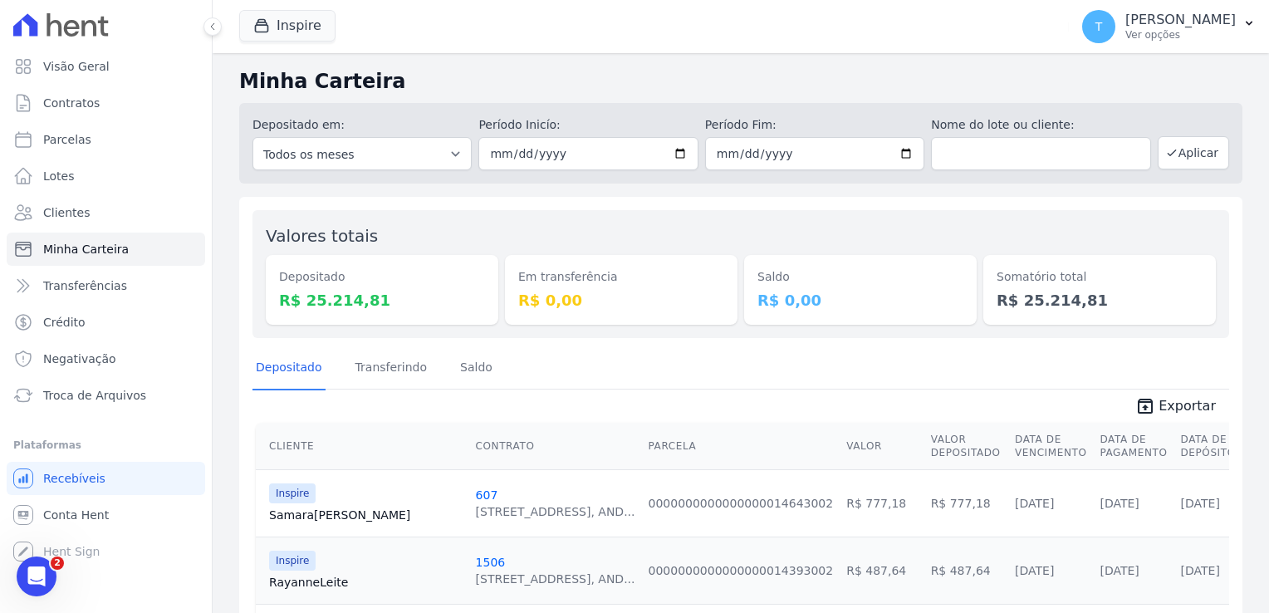
click at [305, 8] on div "Inspire Graal Engenharia [GEOGRAPHIC_DATA] Arcos Itaquera ARTE [GEOGRAPHIC_DATA…" at bounding box center [650, 26] width 823 height 55
click at [299, 20] on button "Inspire" at bounding box center [287, 26] width 96 height 32
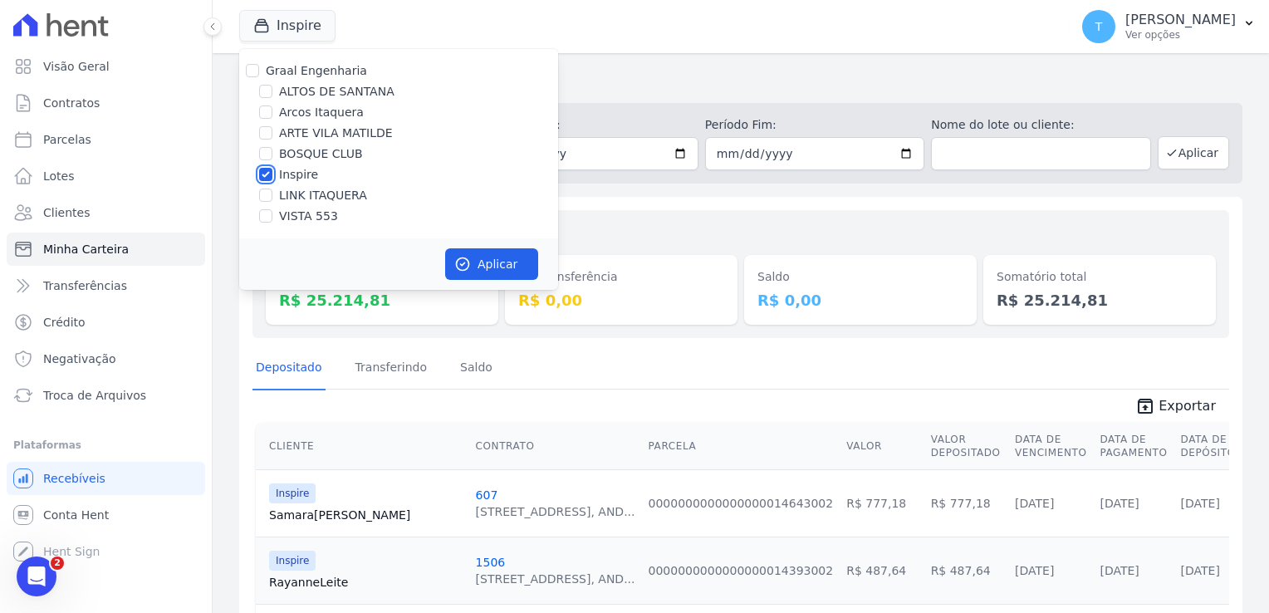
click at [260, 172] on input "Inspire" at bounding box center [265, 174] width 13 height 13
checkbox input "false"
click at [262, 194] on input "LINK ITAQUERA" at bounding box center [265, 195] width 13 height 13
checkbox input "true"
click at [473, 267] on button "Aplicar" at bounding box center [491, 264] width 93 height 32
